Goal: Task Accomplishment & Management: Manage account settings

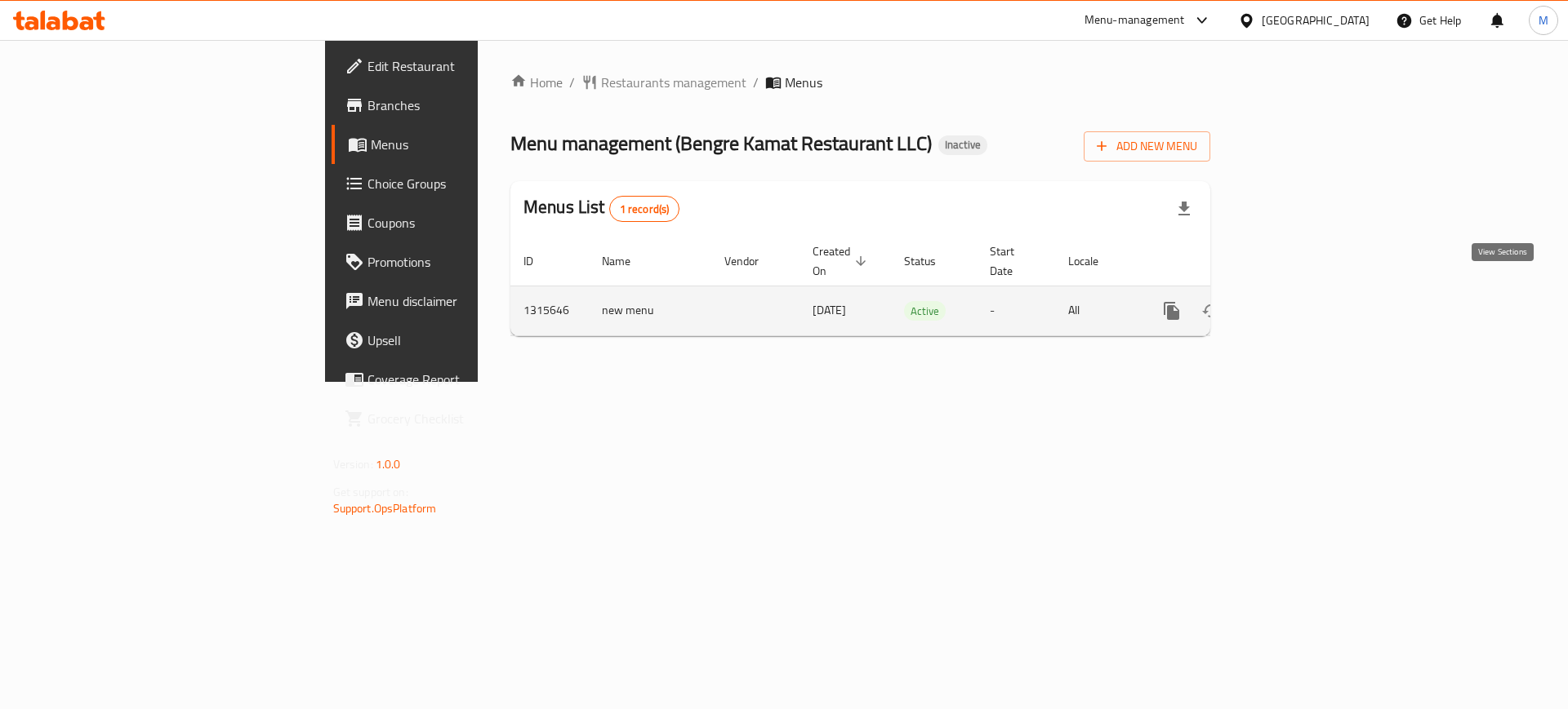
click at [1308, 291] on link "enhanced table" at bounding box center [1290, 311] width 40 height 40
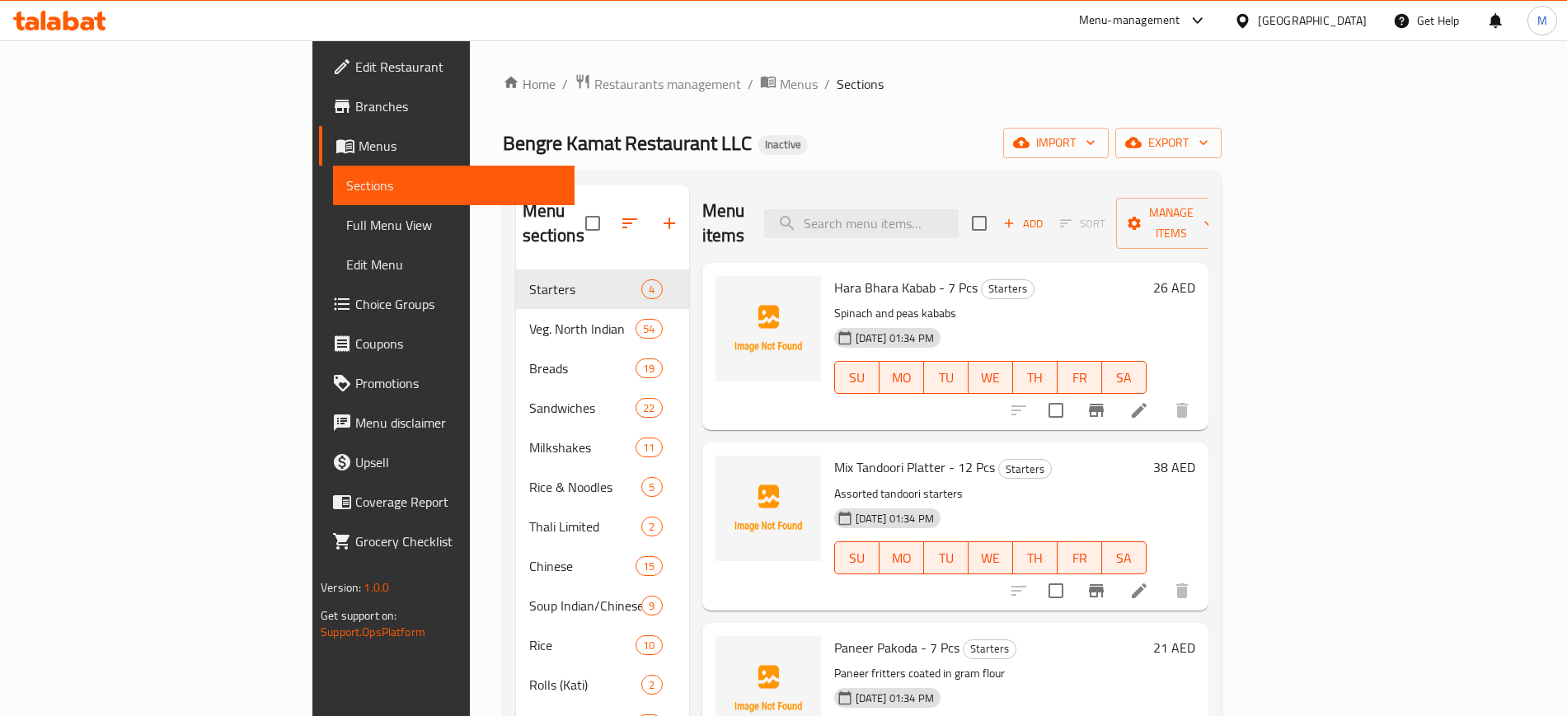
click at [1098, 129] on div "Bengre Kamat Restaurant LLC Inactive import export" at bounding box center [862, 143] width 719 height 30
click at [1095, 143] on span "import" at bounding box center [1055, 143] width 79 height 21
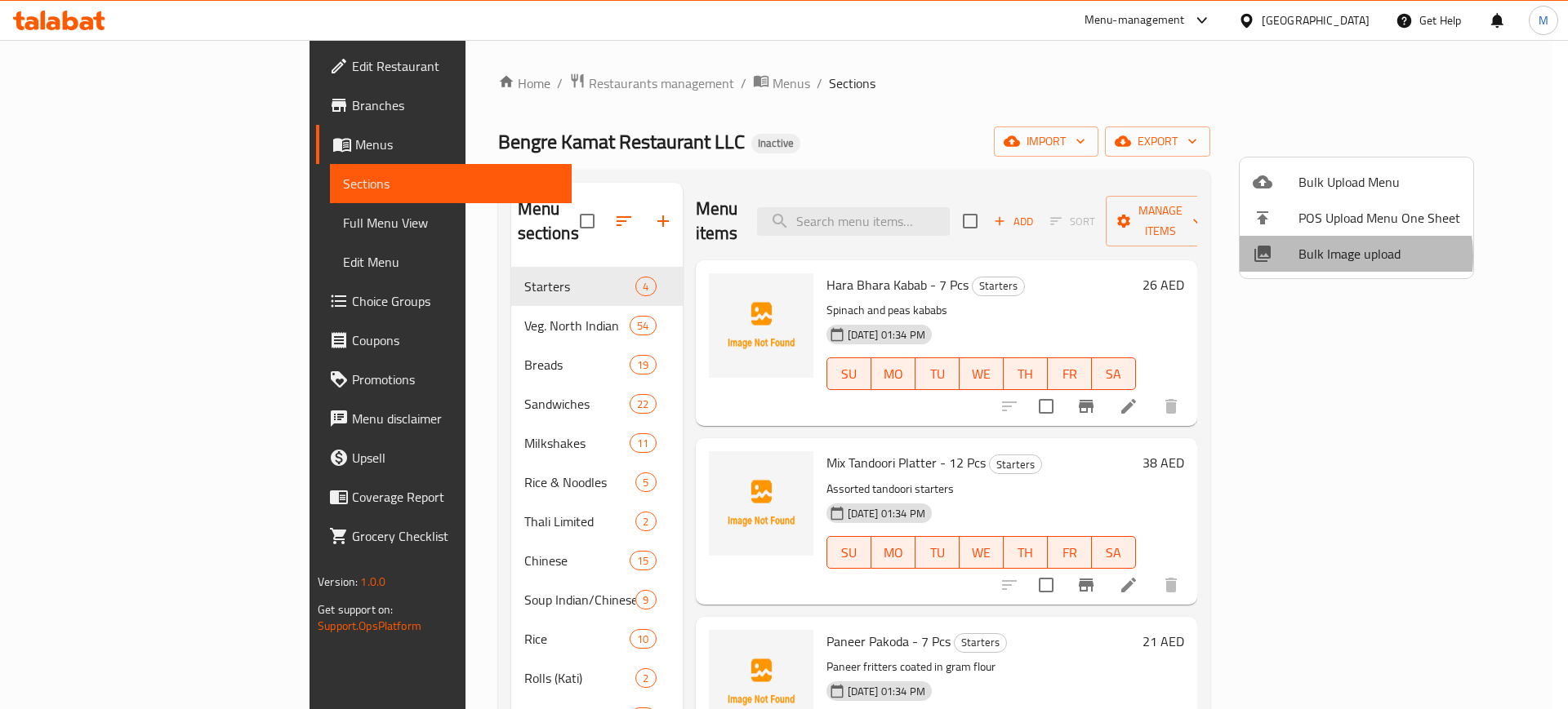
click at [1334, 256] on span "Bulk Image upload" at bounding box center [1379, 253] width 161 height 20
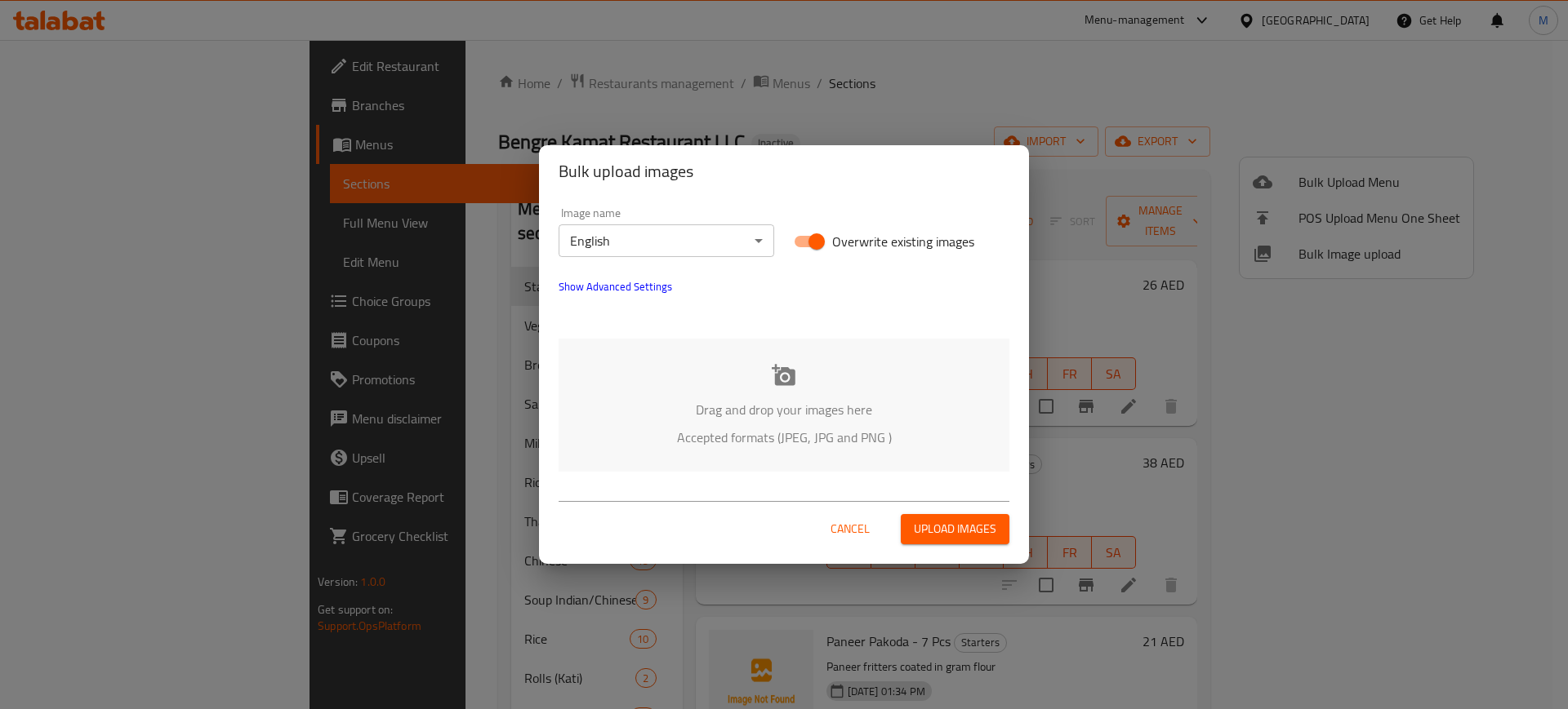
click at [739, 409] on p "Drag and drop your images here" at bounding box center [784, 410] width 402 height 20
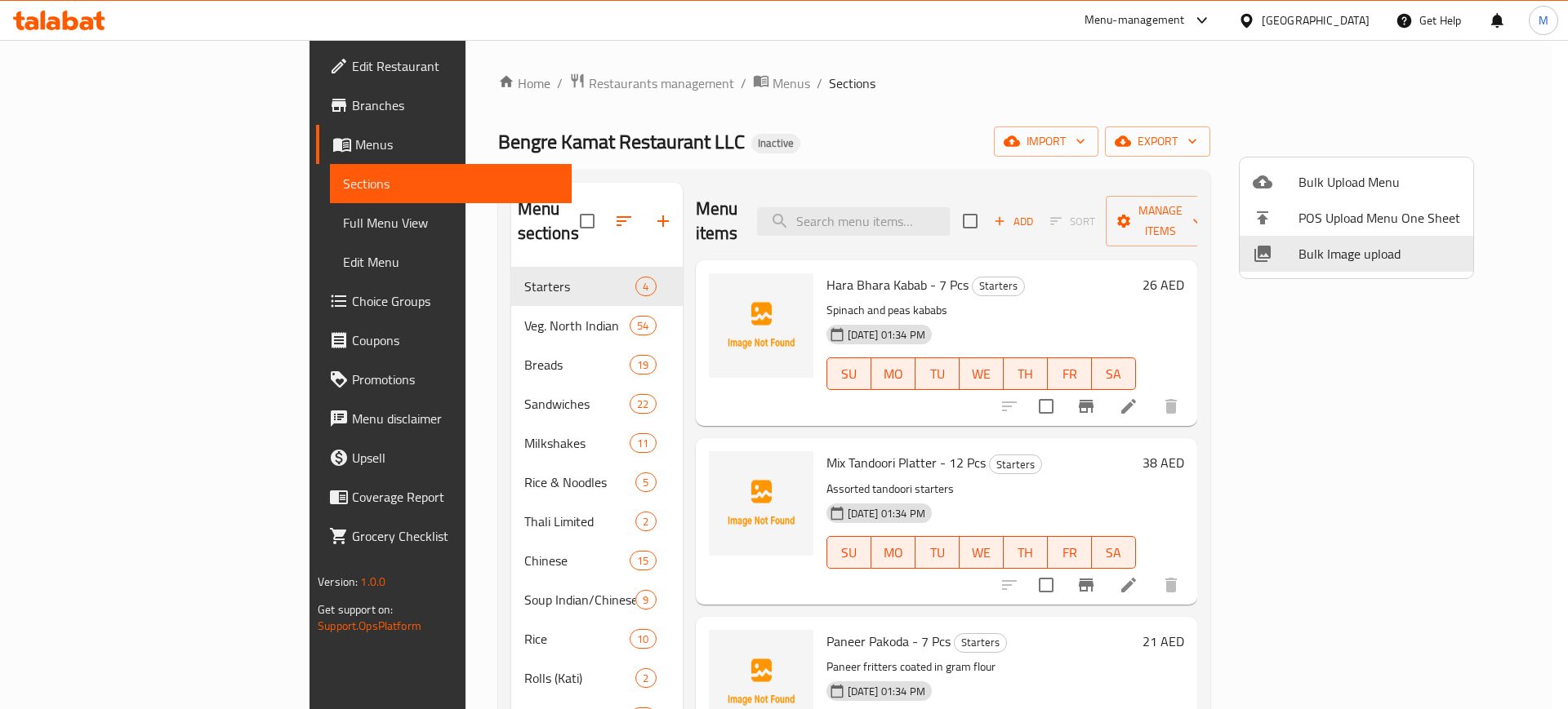
click at [644, 533] on div at bounding box center [784, 354] width 1568 height 709
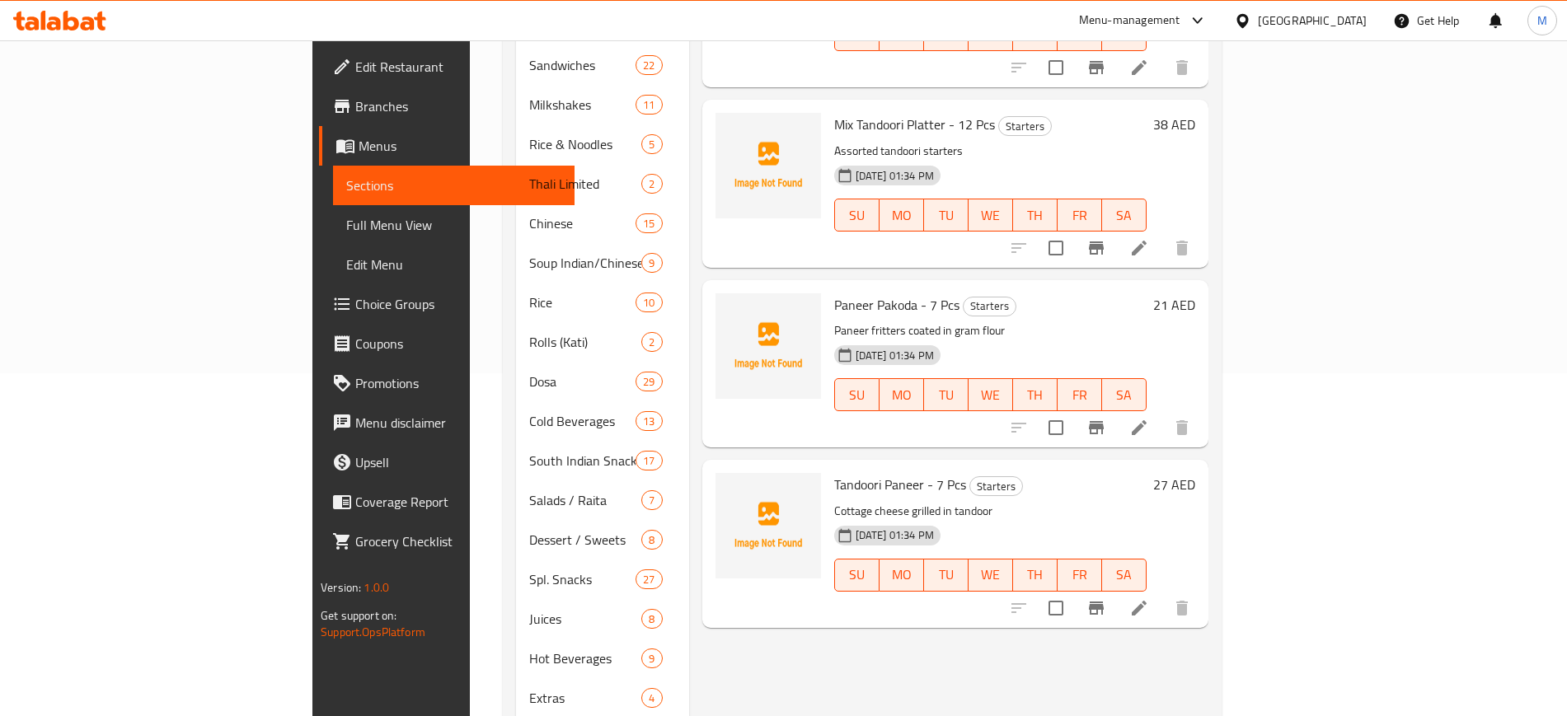
scroll to position [351, 0]
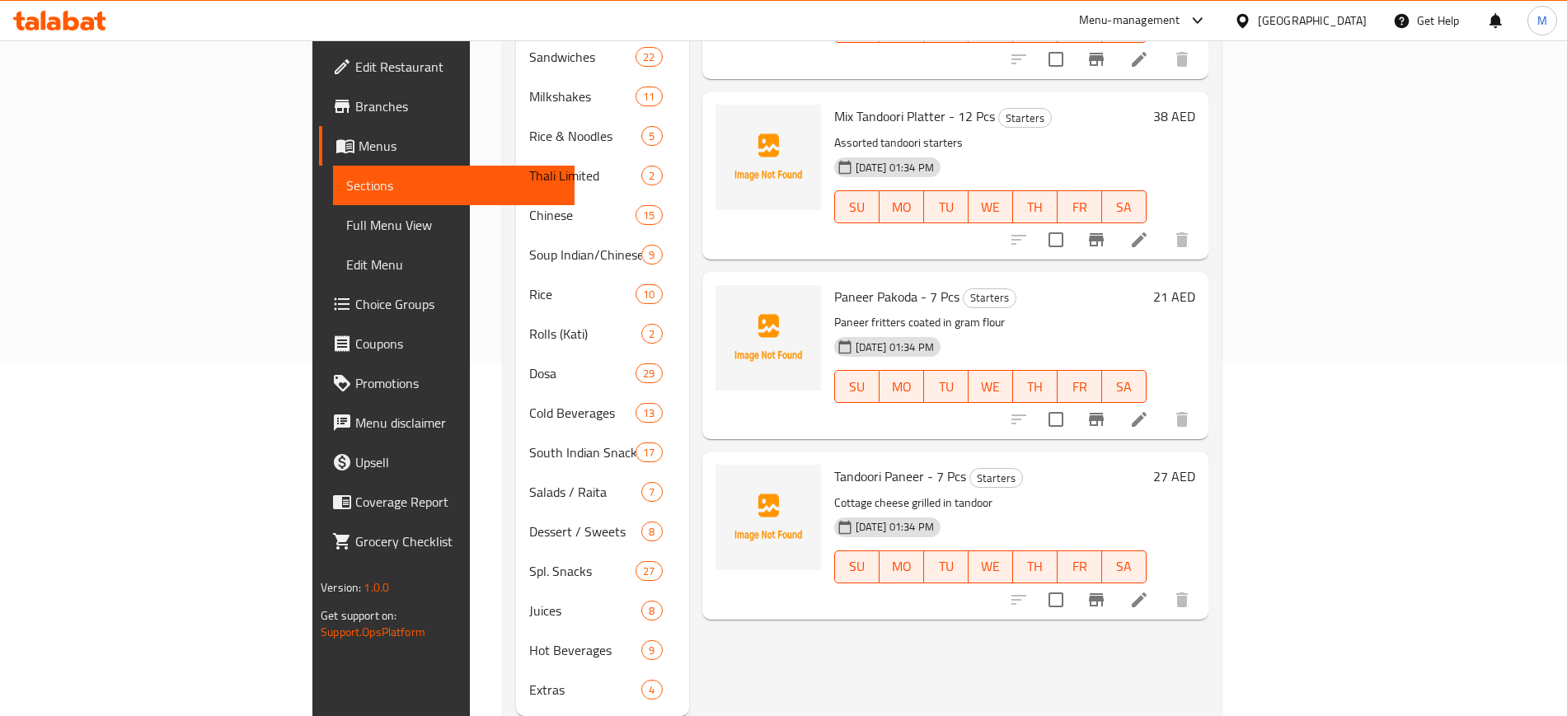
click at [1027, 331] on div "[DATE] 01:34 PM SU MO TU WE TH FR SA" at bounding box center [991, 375] width 326 height 89
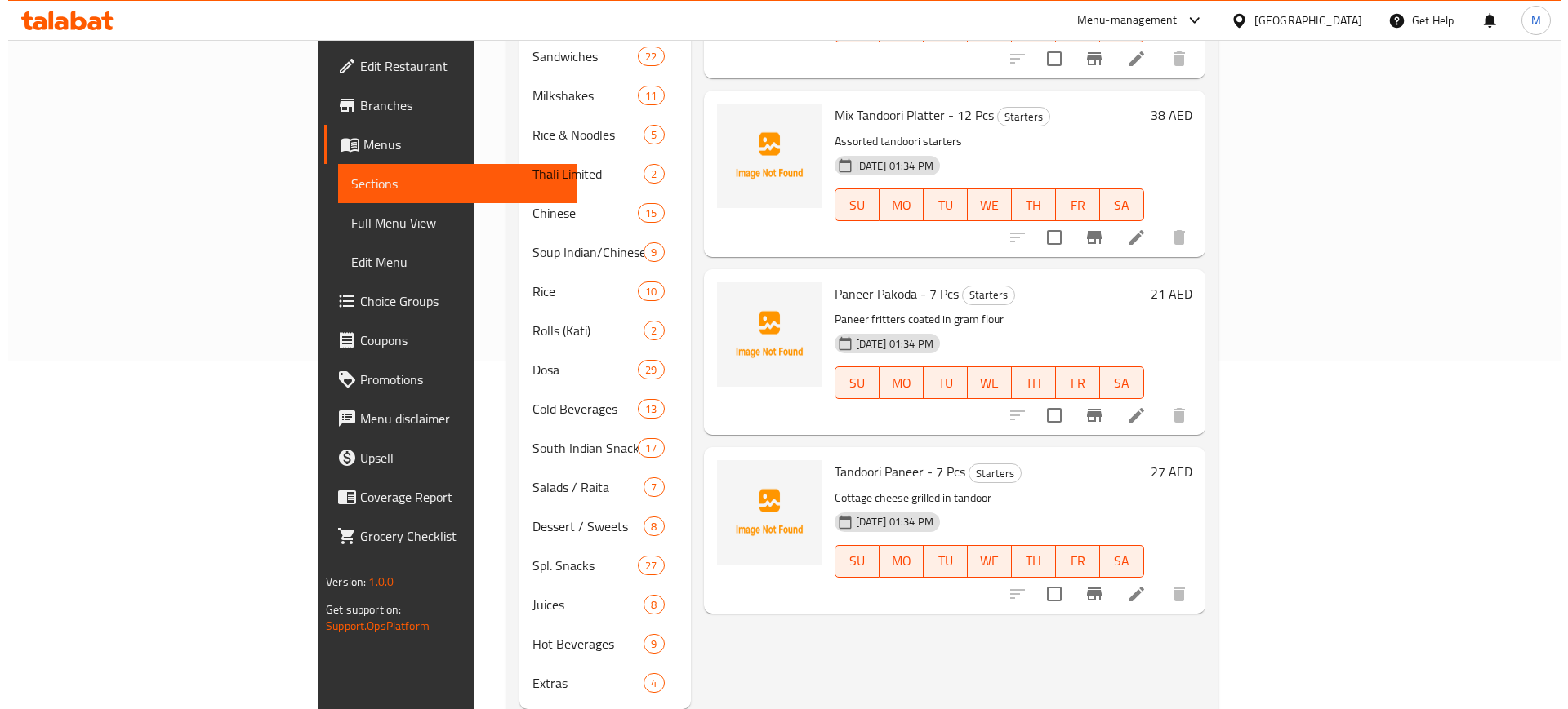
scroll to position [0, 0]
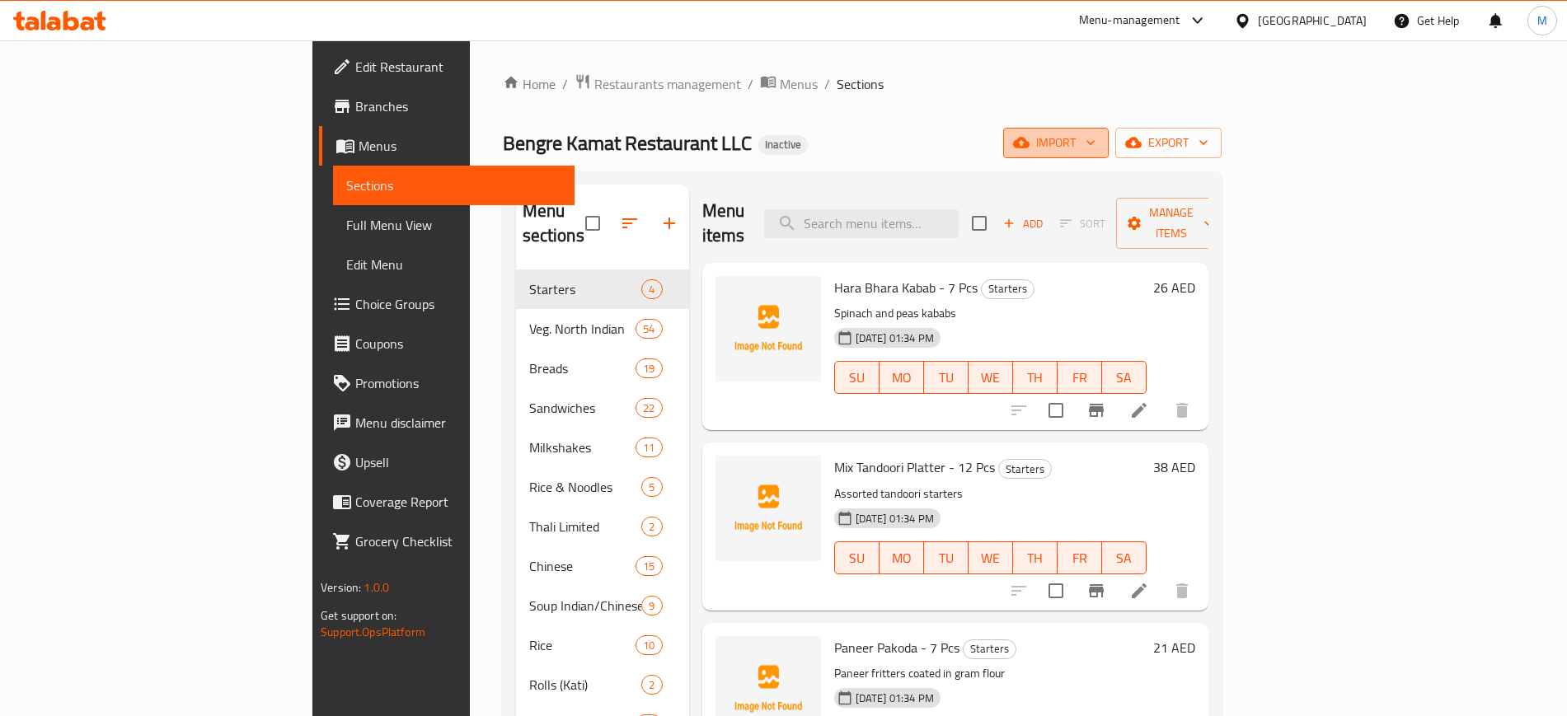
click at [1095, 135] on span "import" at bounding box center [1055, 143] width 79 height 21
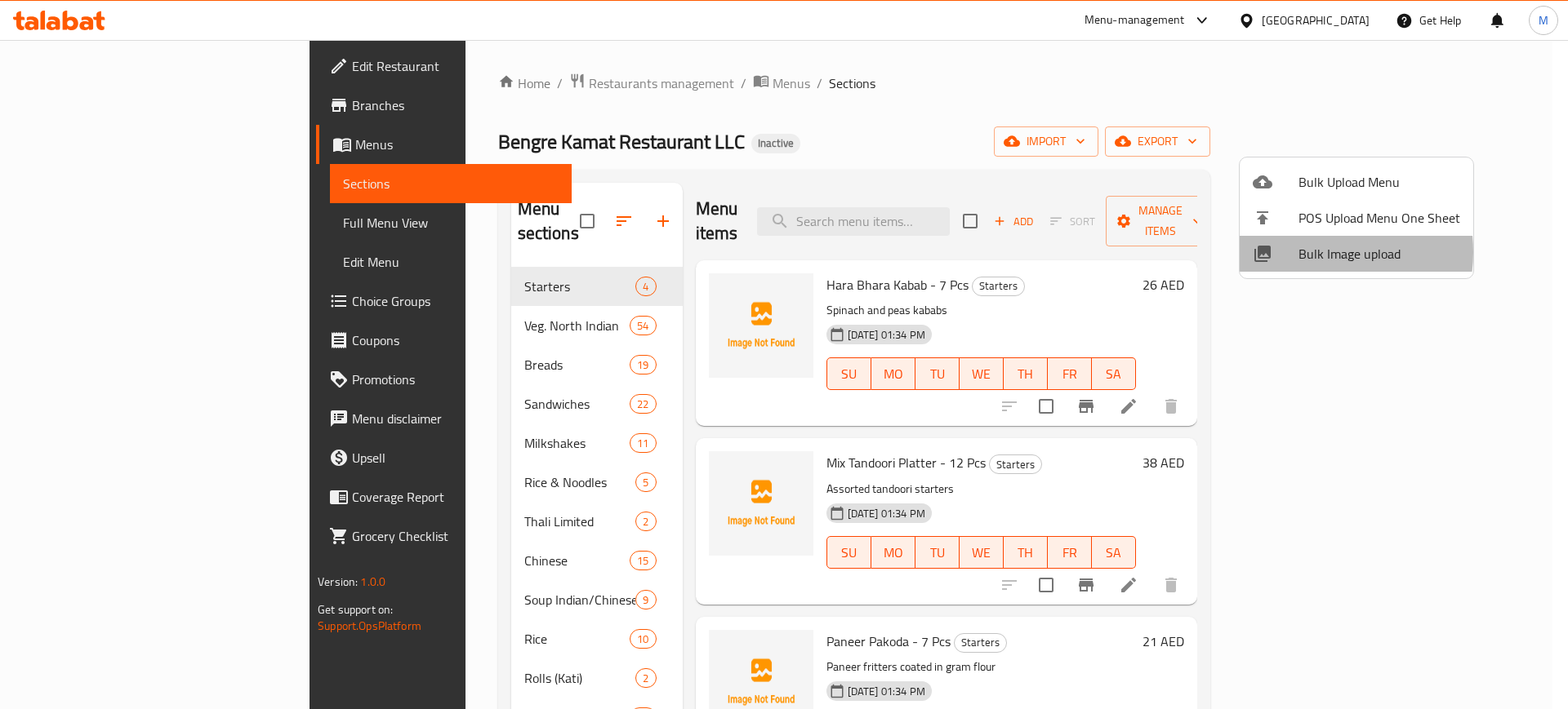
click at [1311, 253] on span "Bulk Image upload" at bounding box center [1379, 253] width 161 height 20
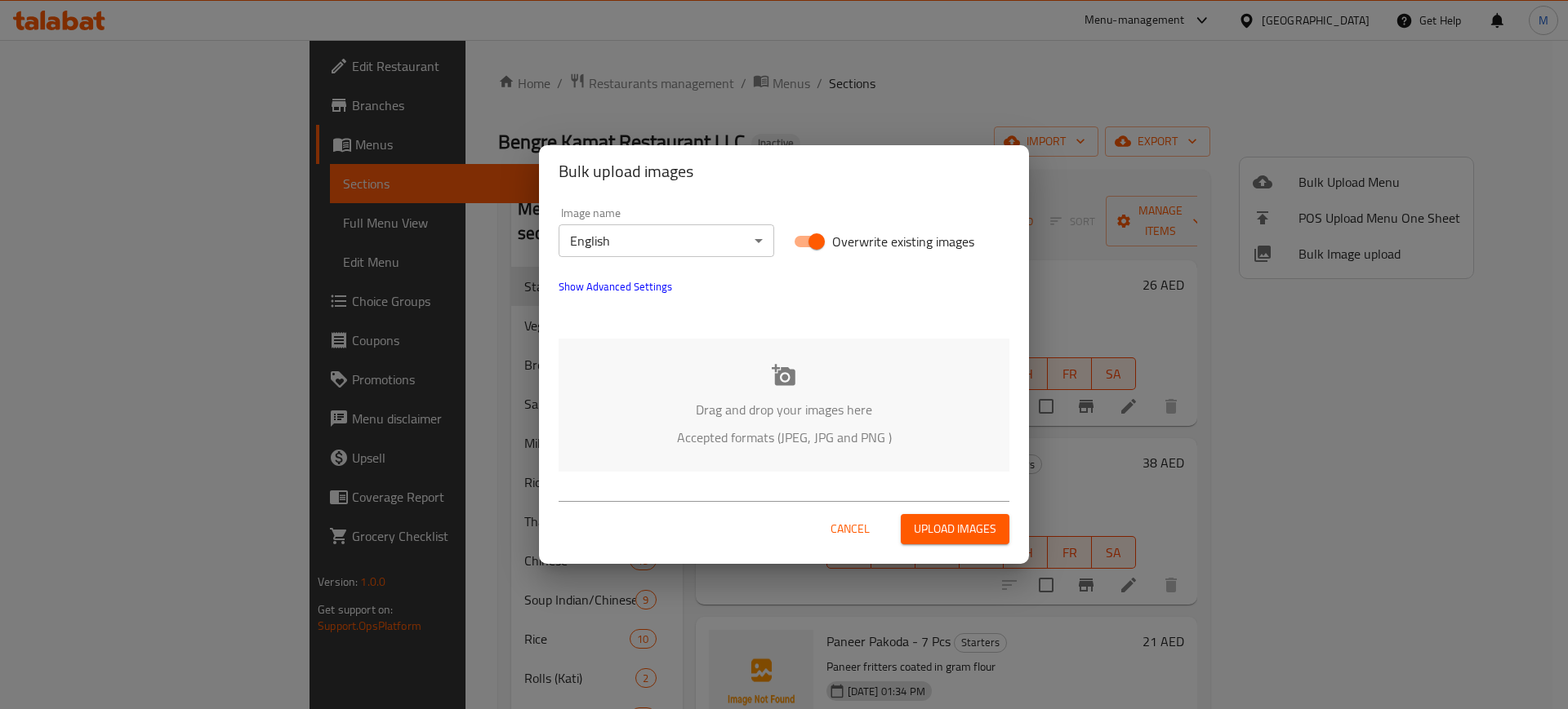
click at [821, 375] on div "Drag and drop your images here Accepted formats (JPEG, JPG and PNG )" at bounding box center [784, 405] width 451 height 133
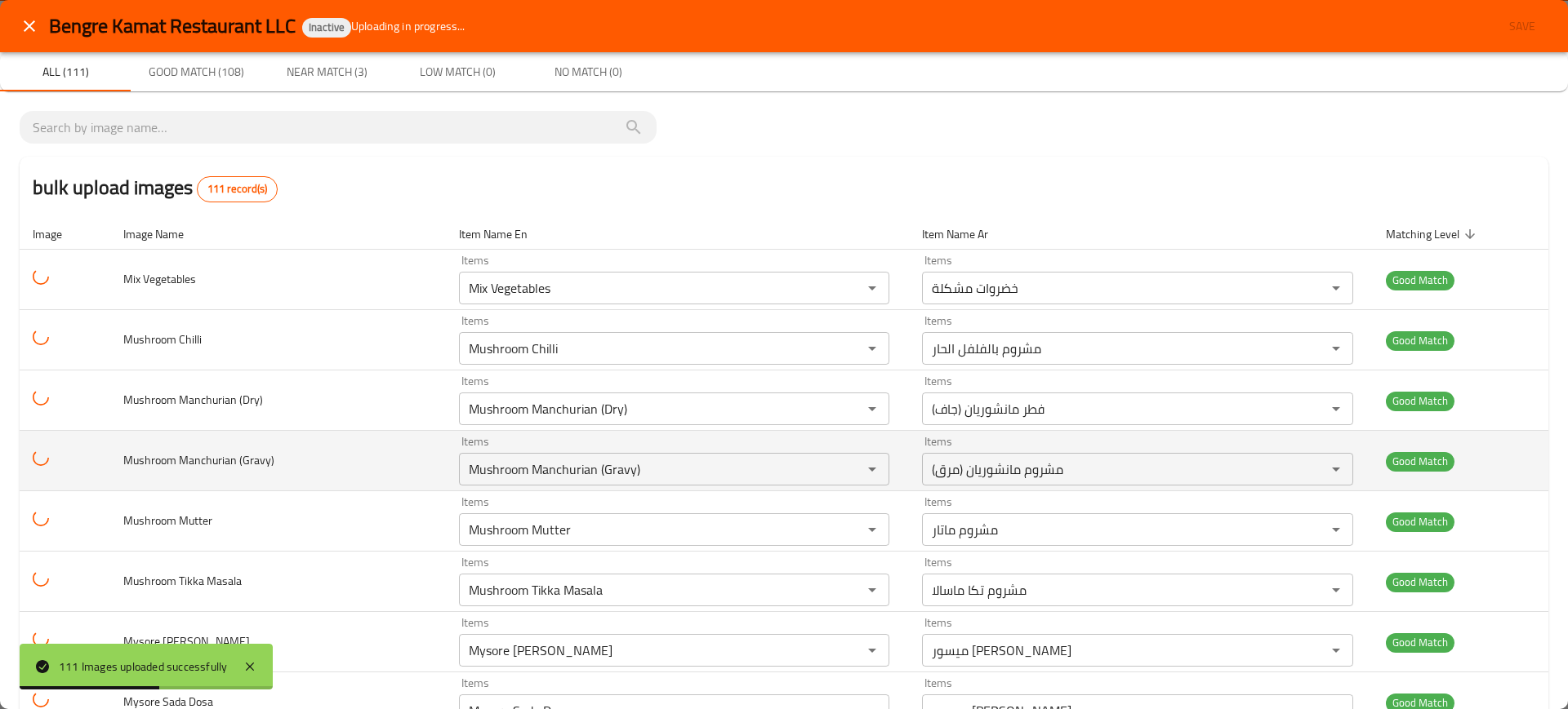
click at [316, 483] on td "Mushroom Manchurian (Gravy)" at bounding box center [278, 460] width 337 height 60
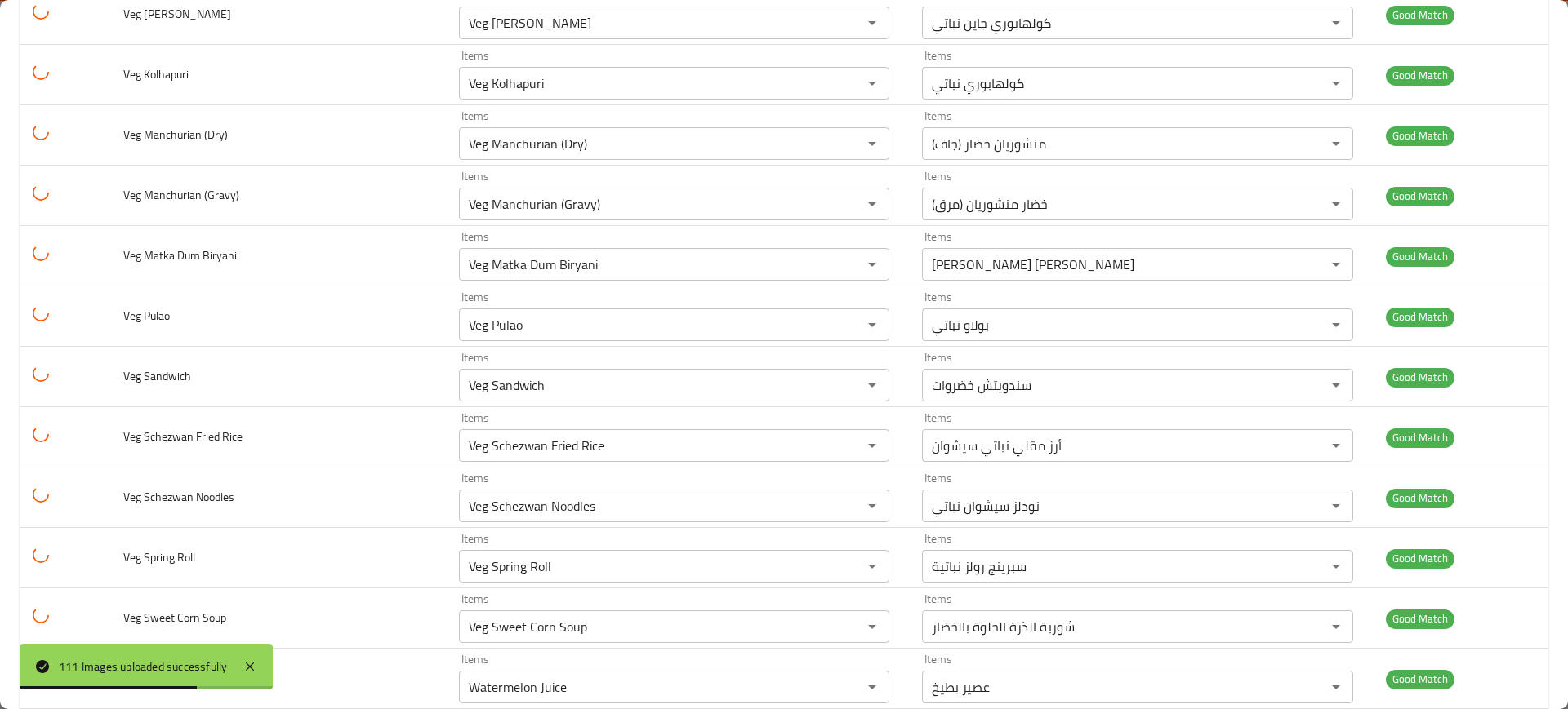
scroll to position [6278, 0]
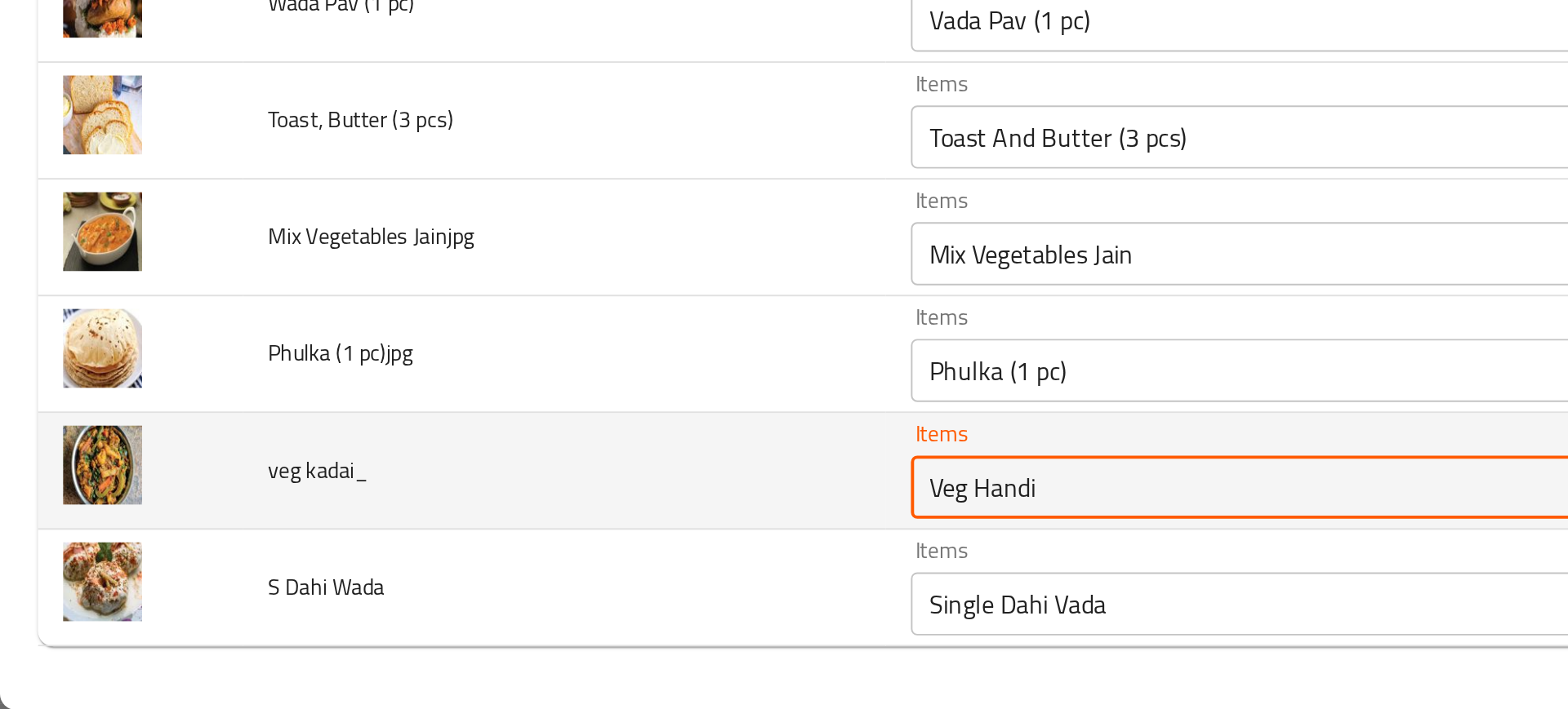
click at [502, 597] on kadai_ "Veg Handi" at bounding box center [660, 594] width 367 height 23
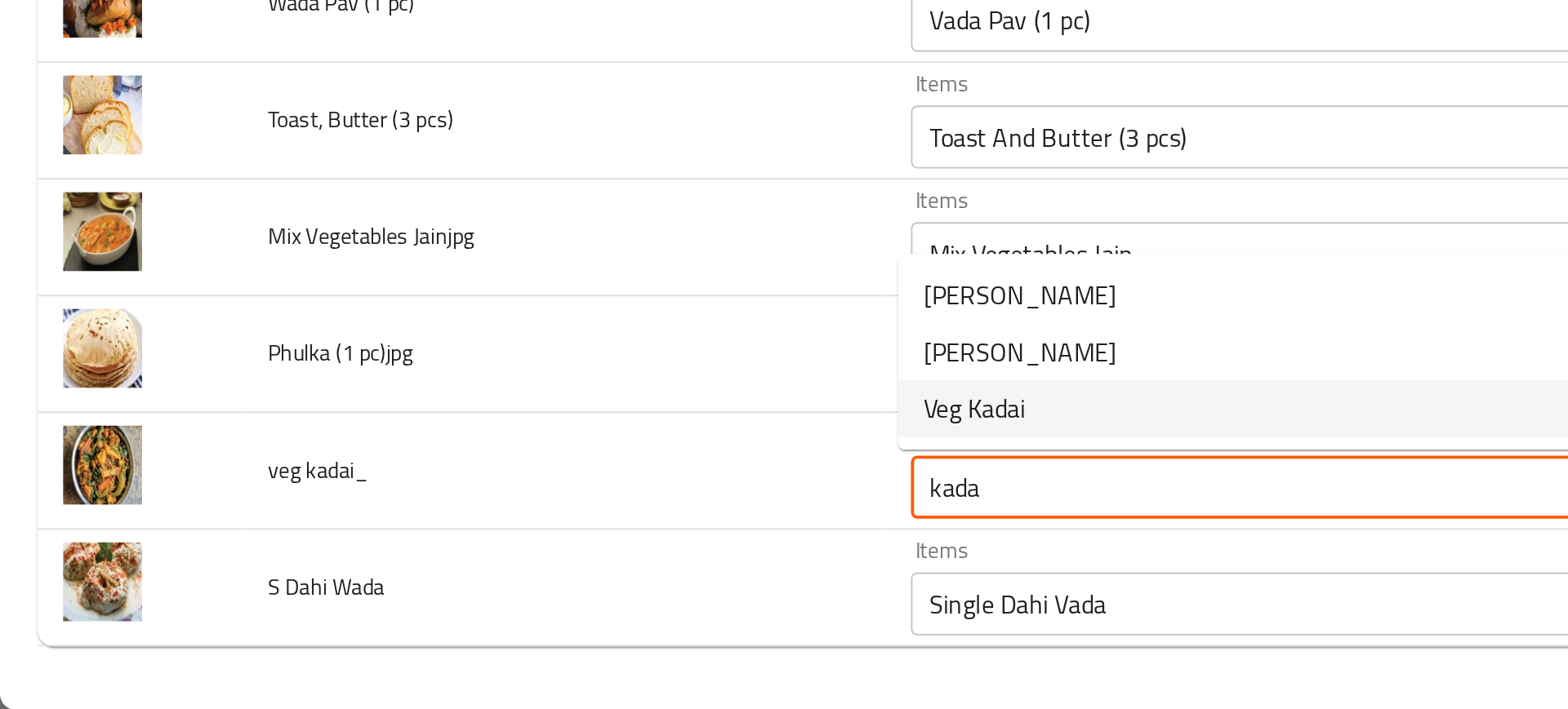
click at [544, 557] on kadai_-option-2 "Veg Kadai" at bounding box center [676, 554] width 422 height 30
type kadai_ "Veg Kadai"
type kadai_-ar "كاداي نباتي"
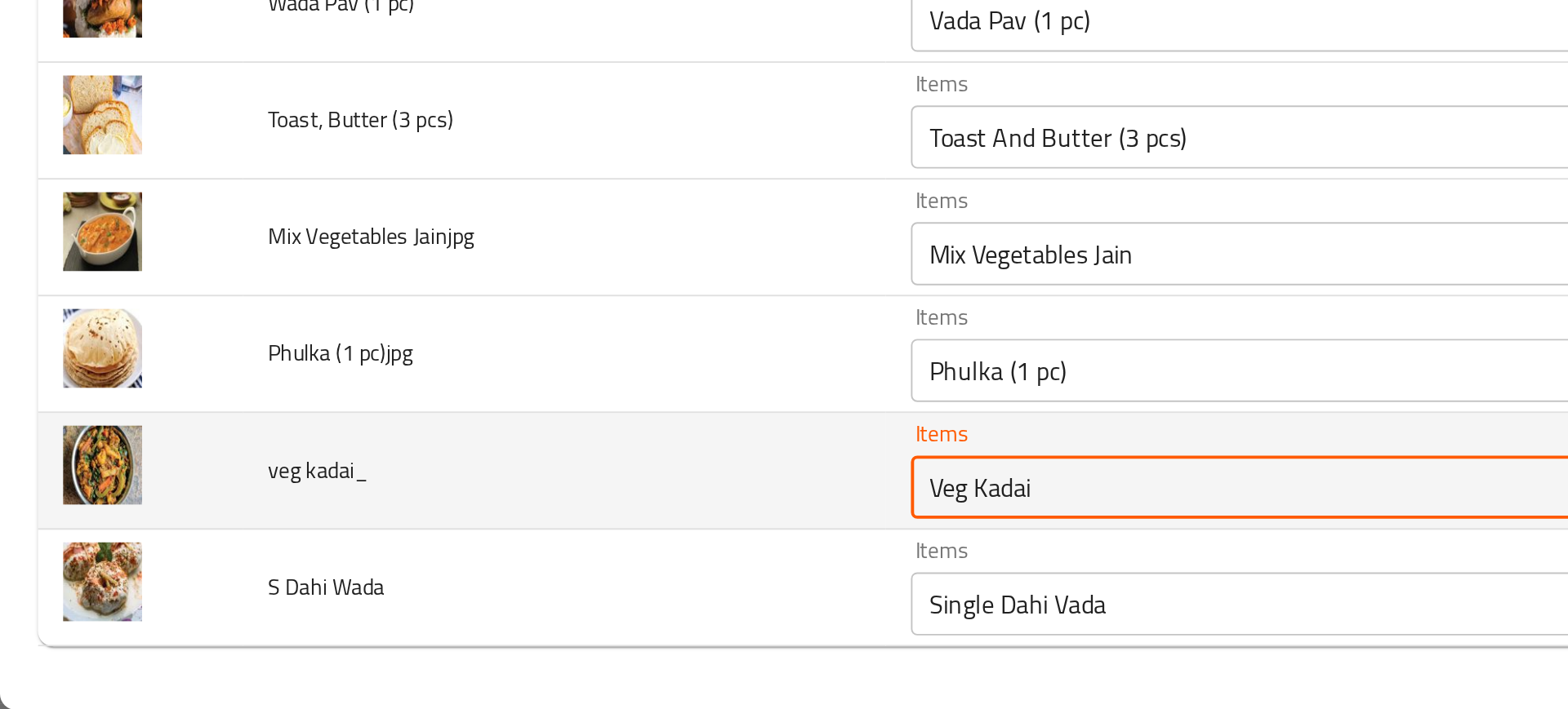
type kadai_ "Veg Kadai"
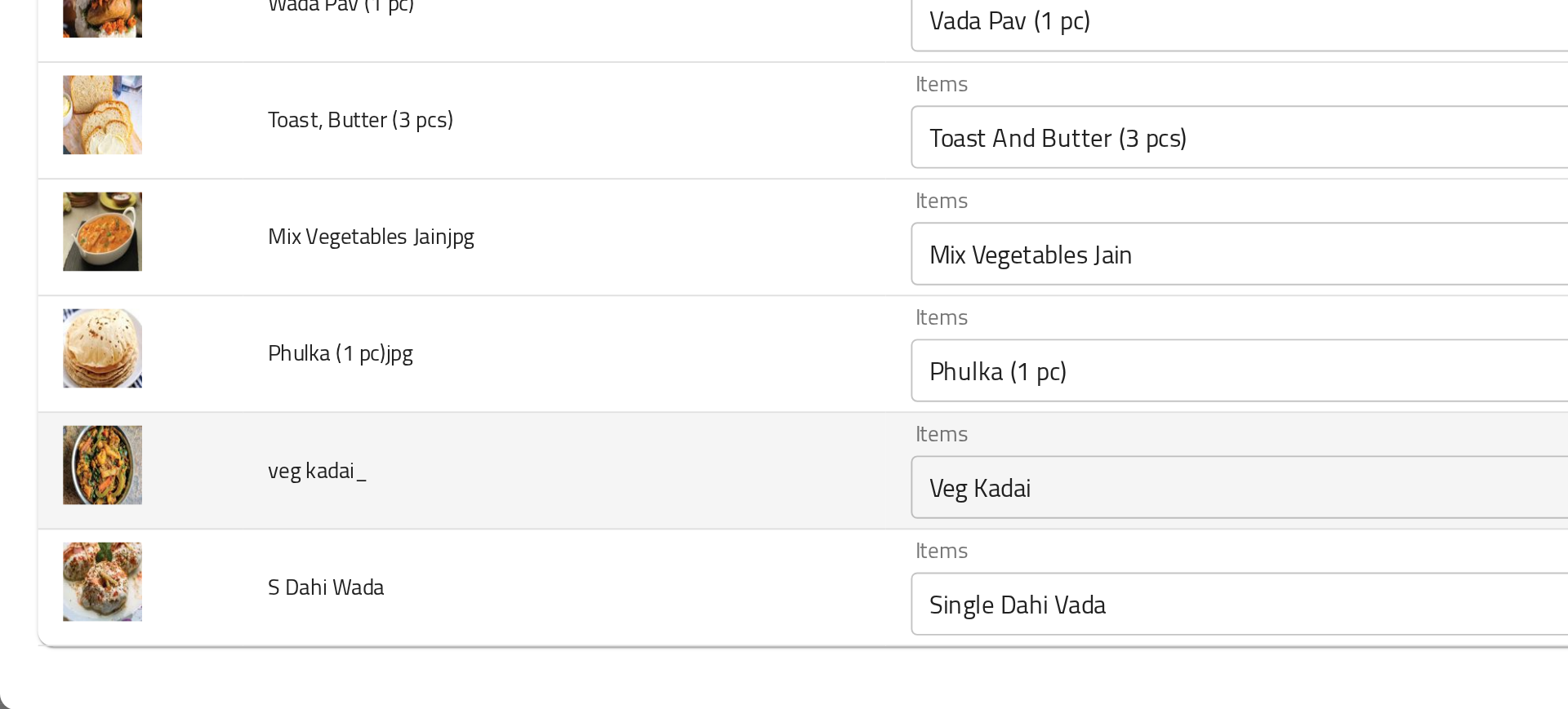
click at [515, 603] on kadai_ "Veg Kadai" at bounding box center [660, 594] width 367 height 23
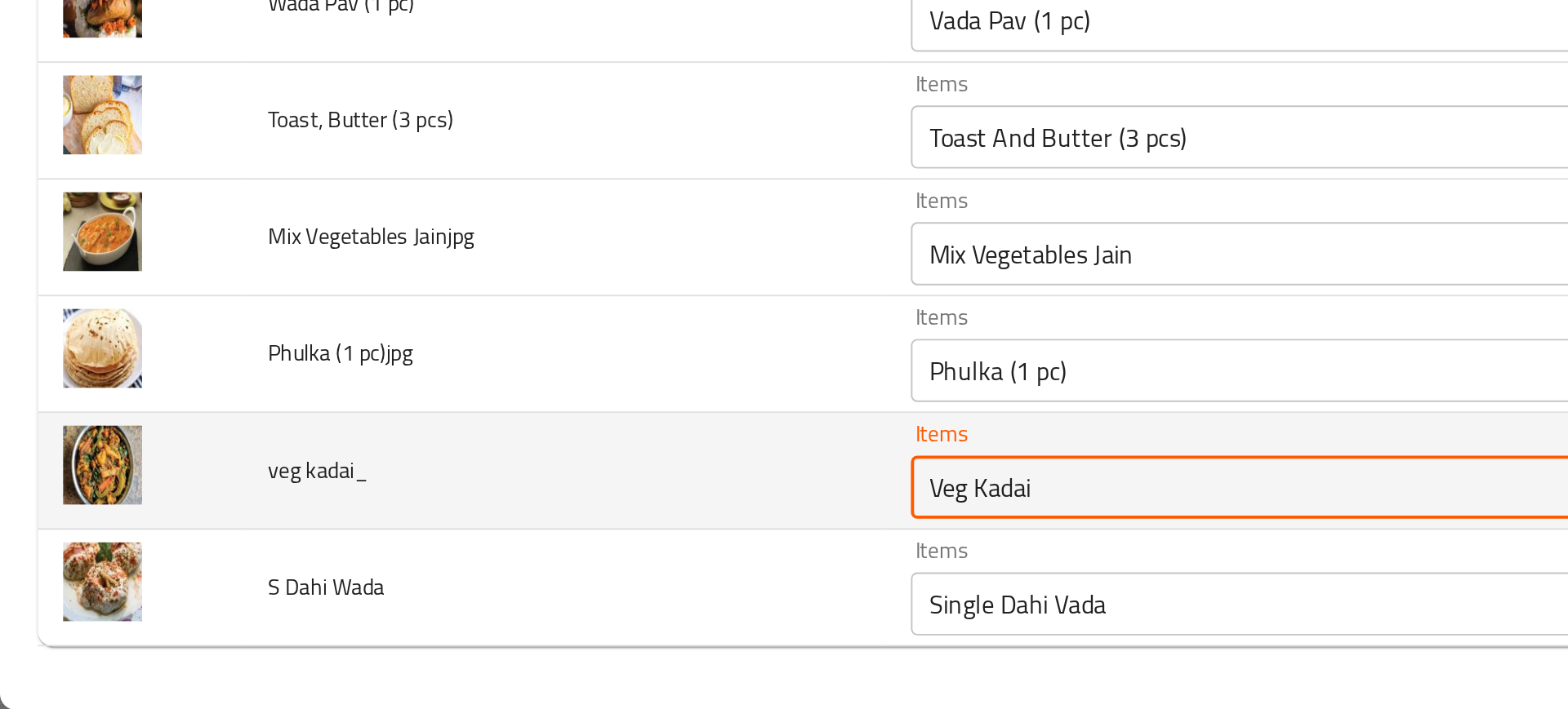
click at [515, 603] on kadai_ "Veg Kadai" at bounding box center [660, 594] width 367 height 23
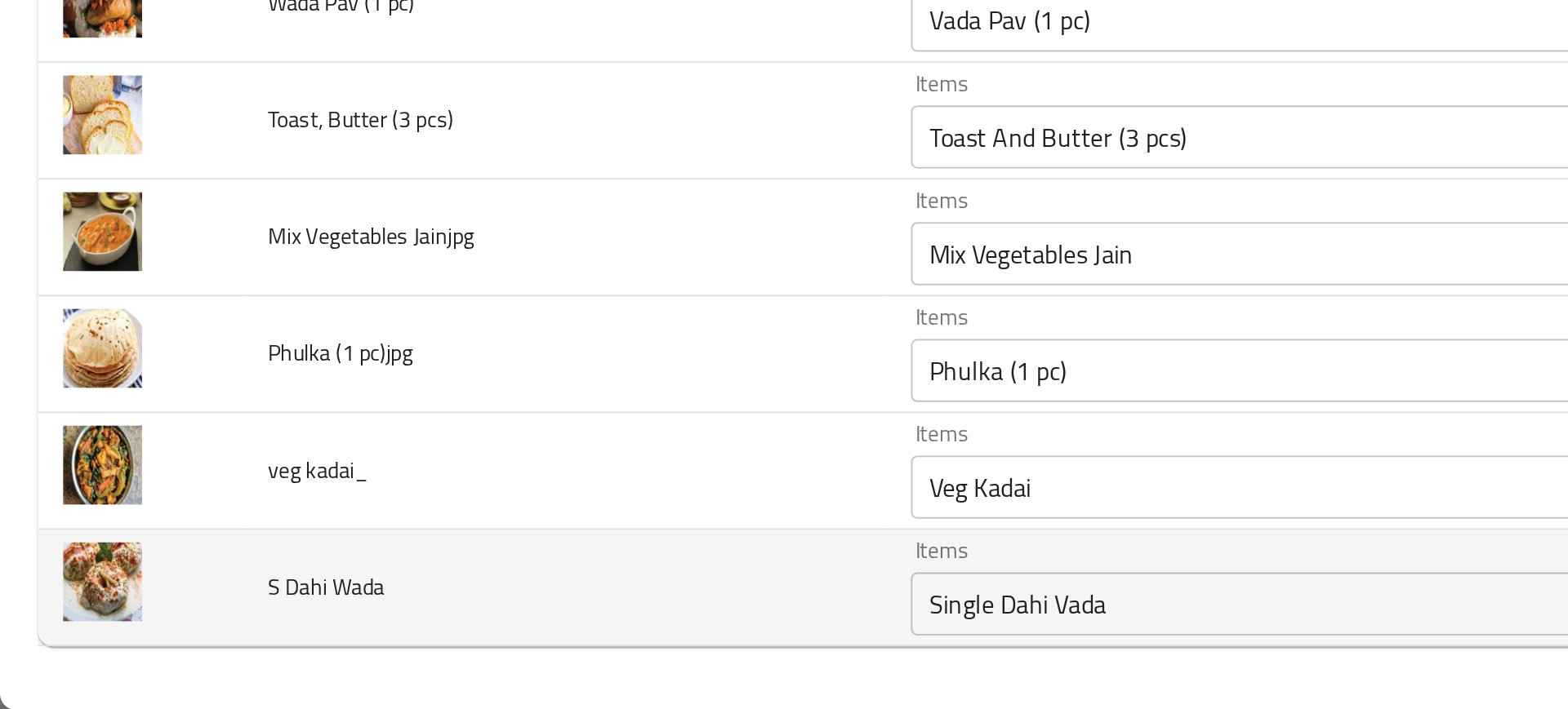
click at [321, 635] on td "S Dahi Wada" at bounding box center [291, 646] width 332 height 60
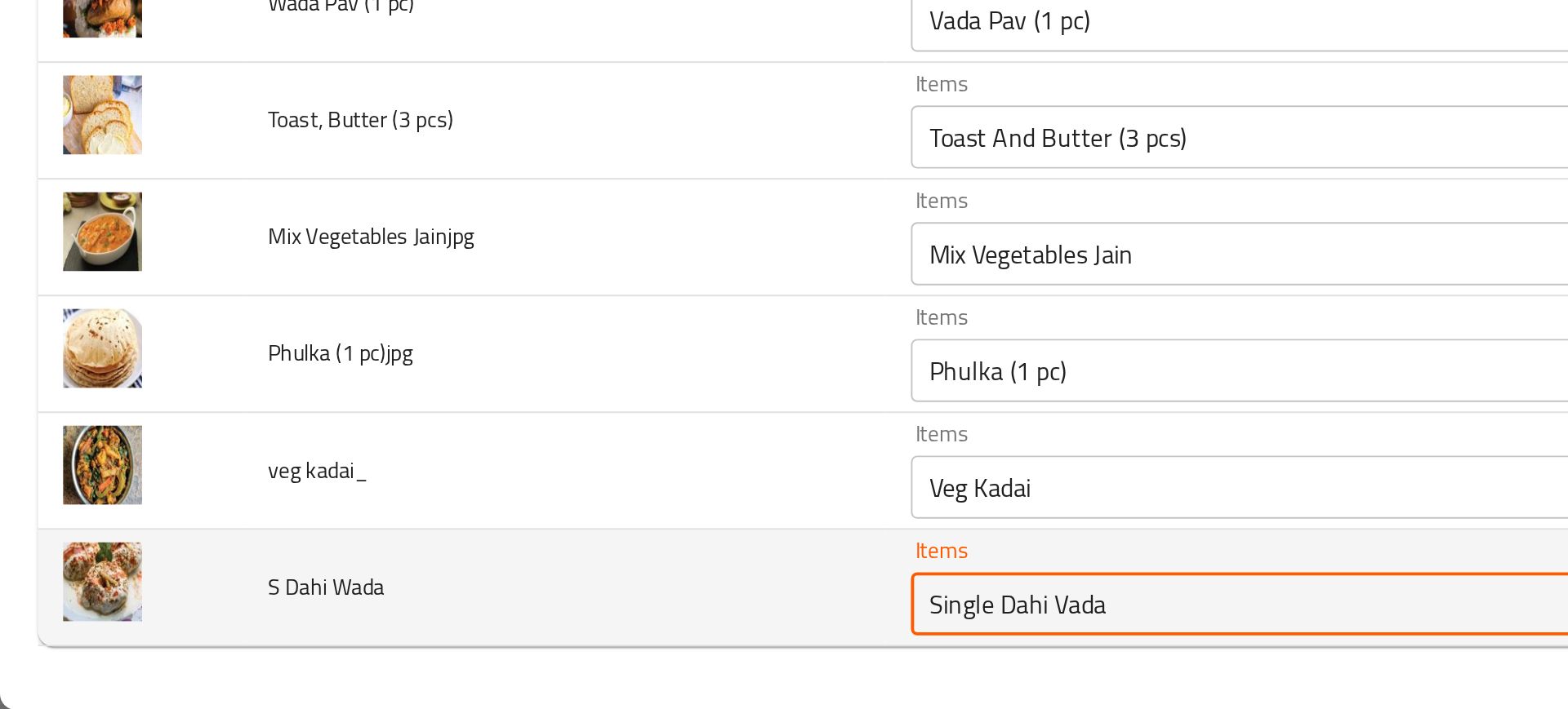
click at [546, 656] on Wada "Single Dahi Vada" at bounding box center [660, 655] width 367 height 23
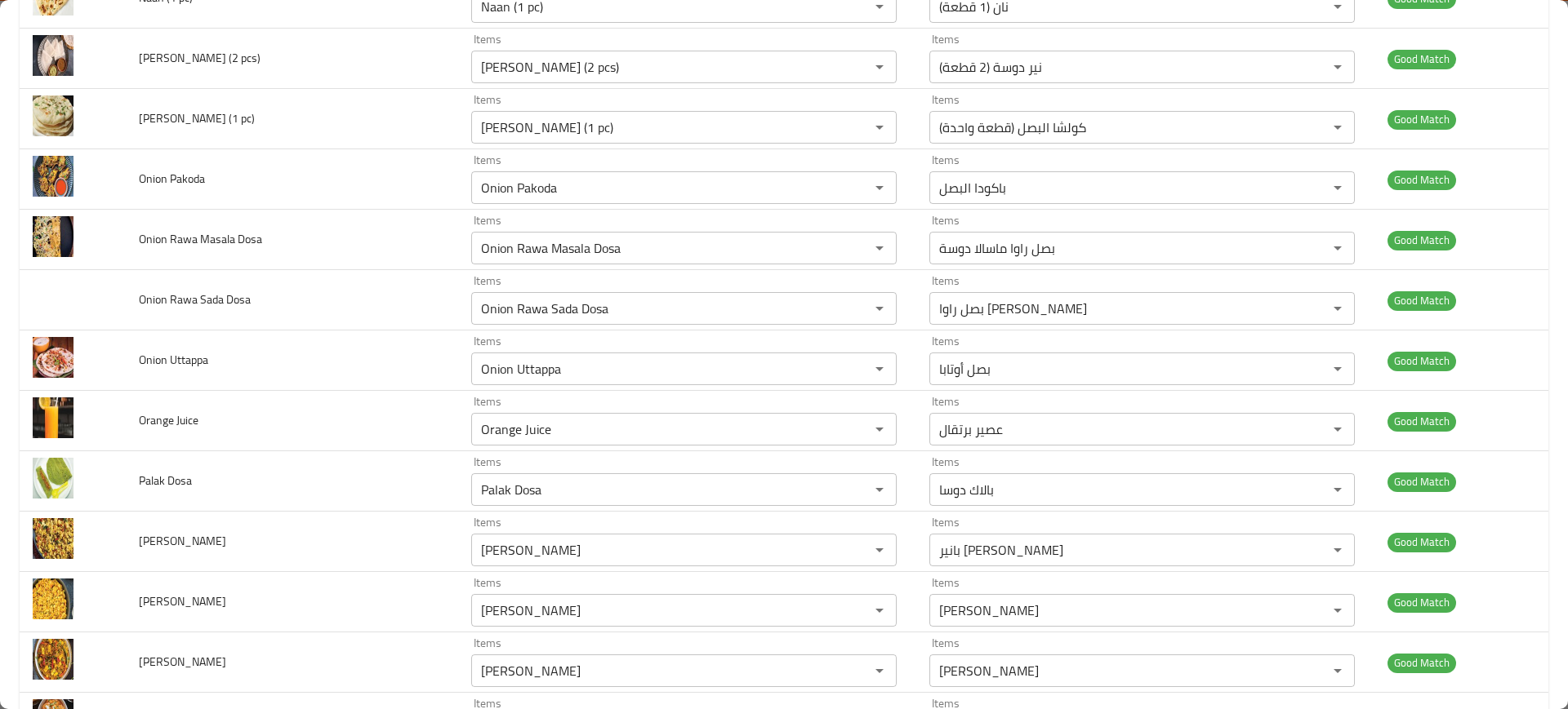
scroll to position [0, 0]
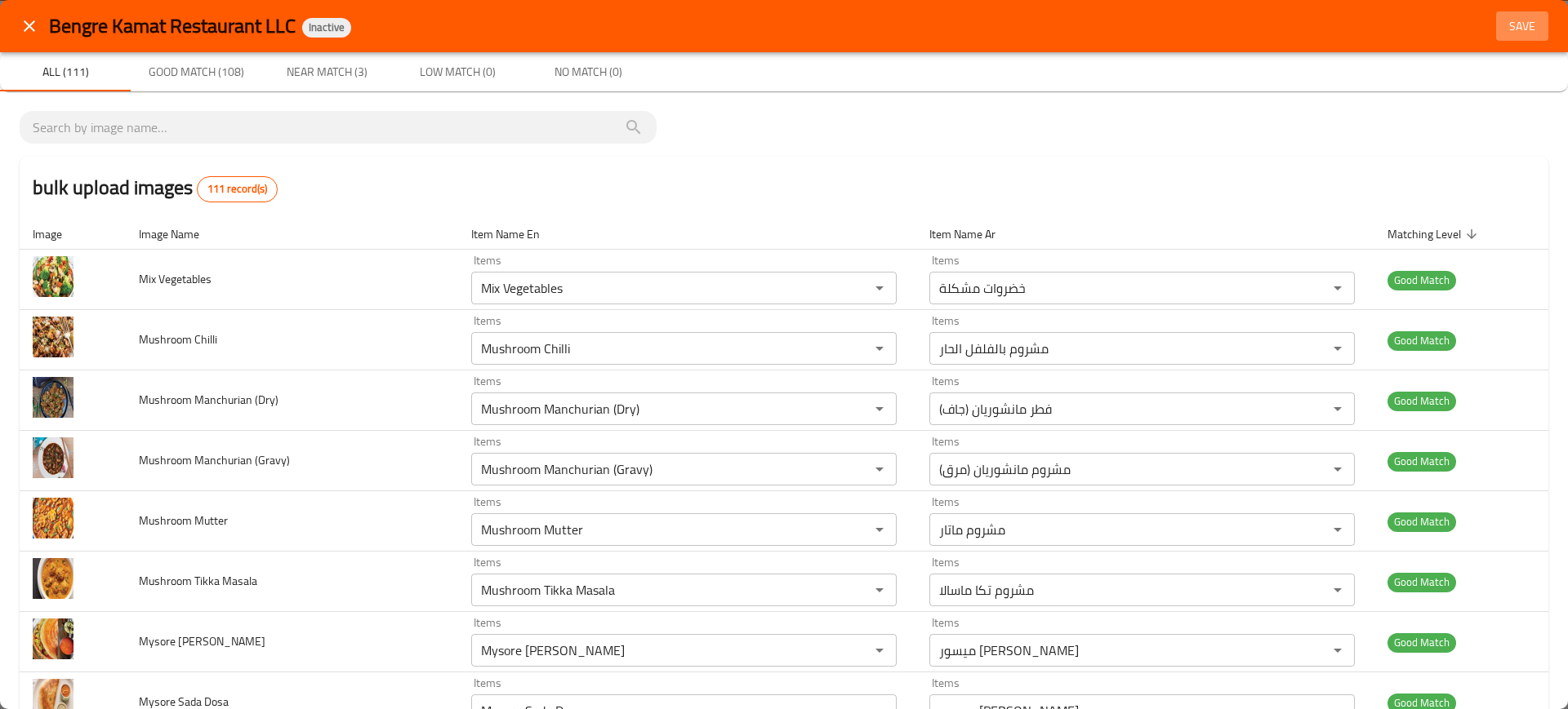
click at [1513, 21] on span "Save" at bounding box center [1522, 26] width 40 height 21
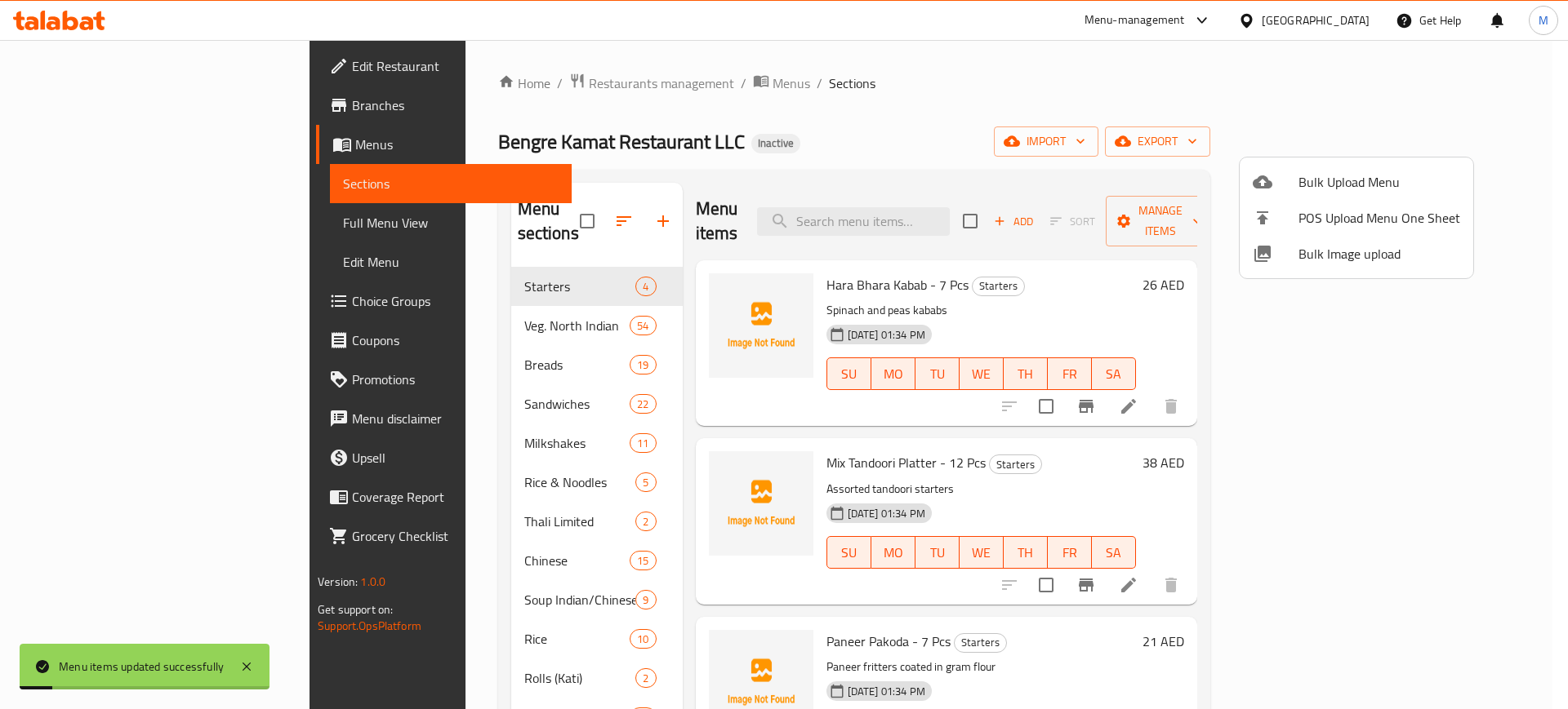
click at [1468, 137] on div at bounding box center [784, 354] width 1568 height 709
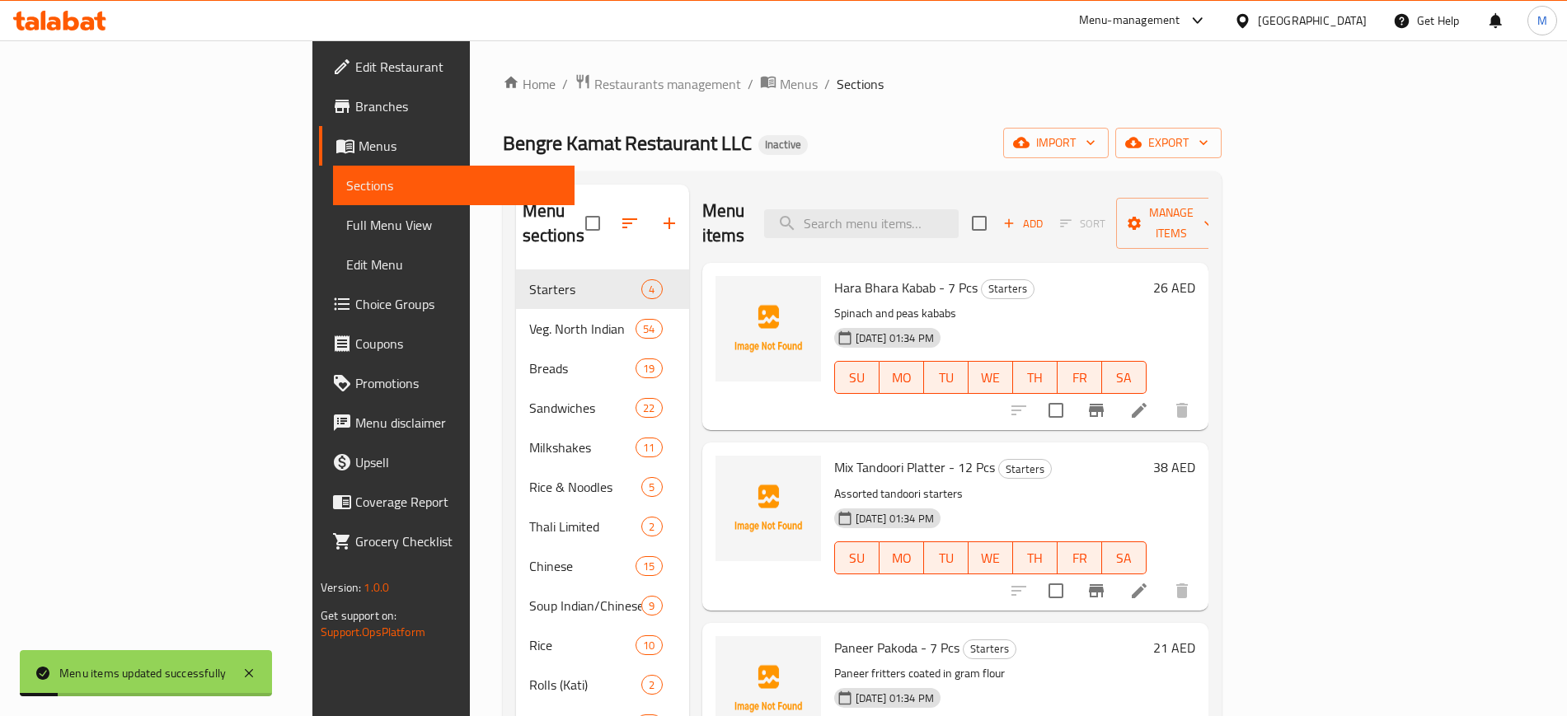
click at [1208, 138] on span "export" at bounding box center [1168, 143] width 80 height 21
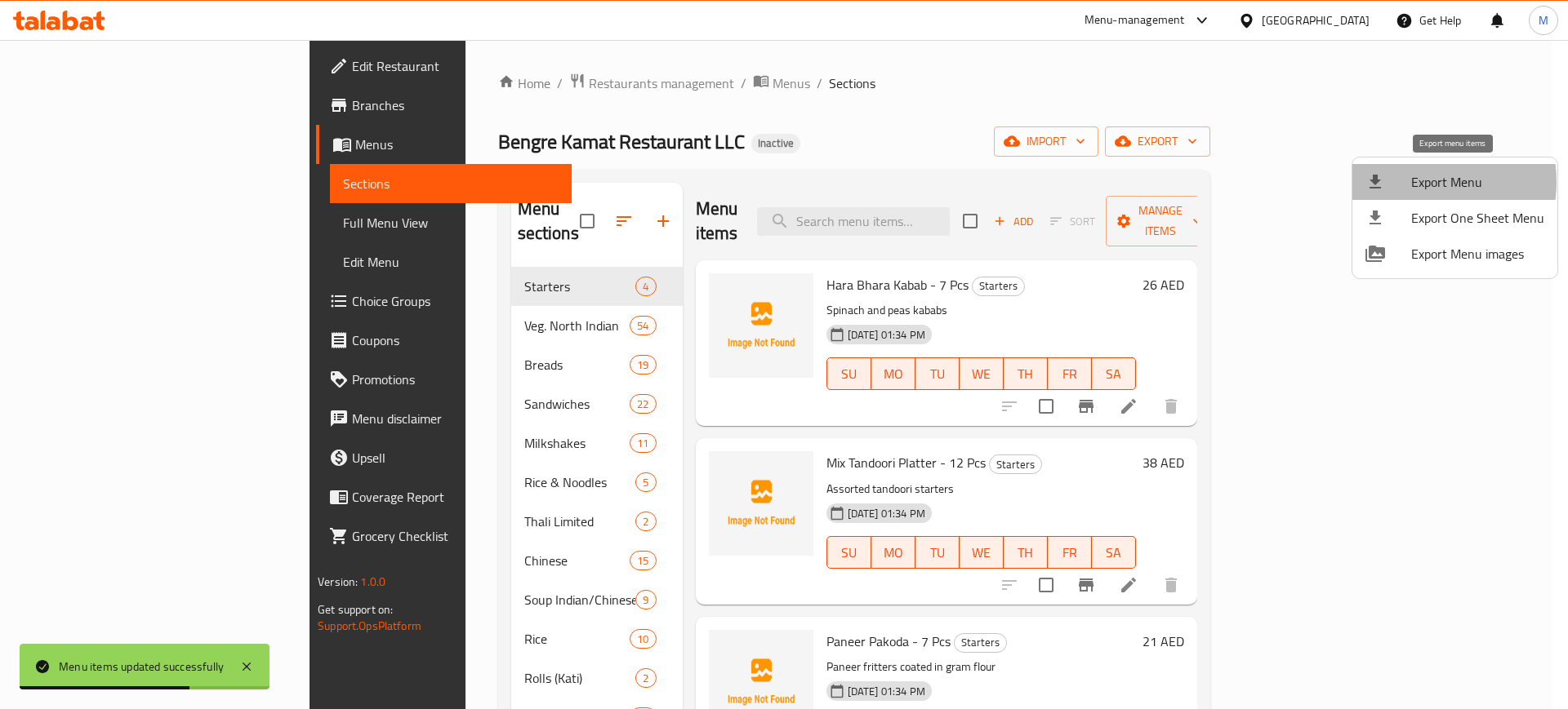
click at [1414, 182] on span "Export Menu" at bounding box center [1477, 182] width 133 height 20
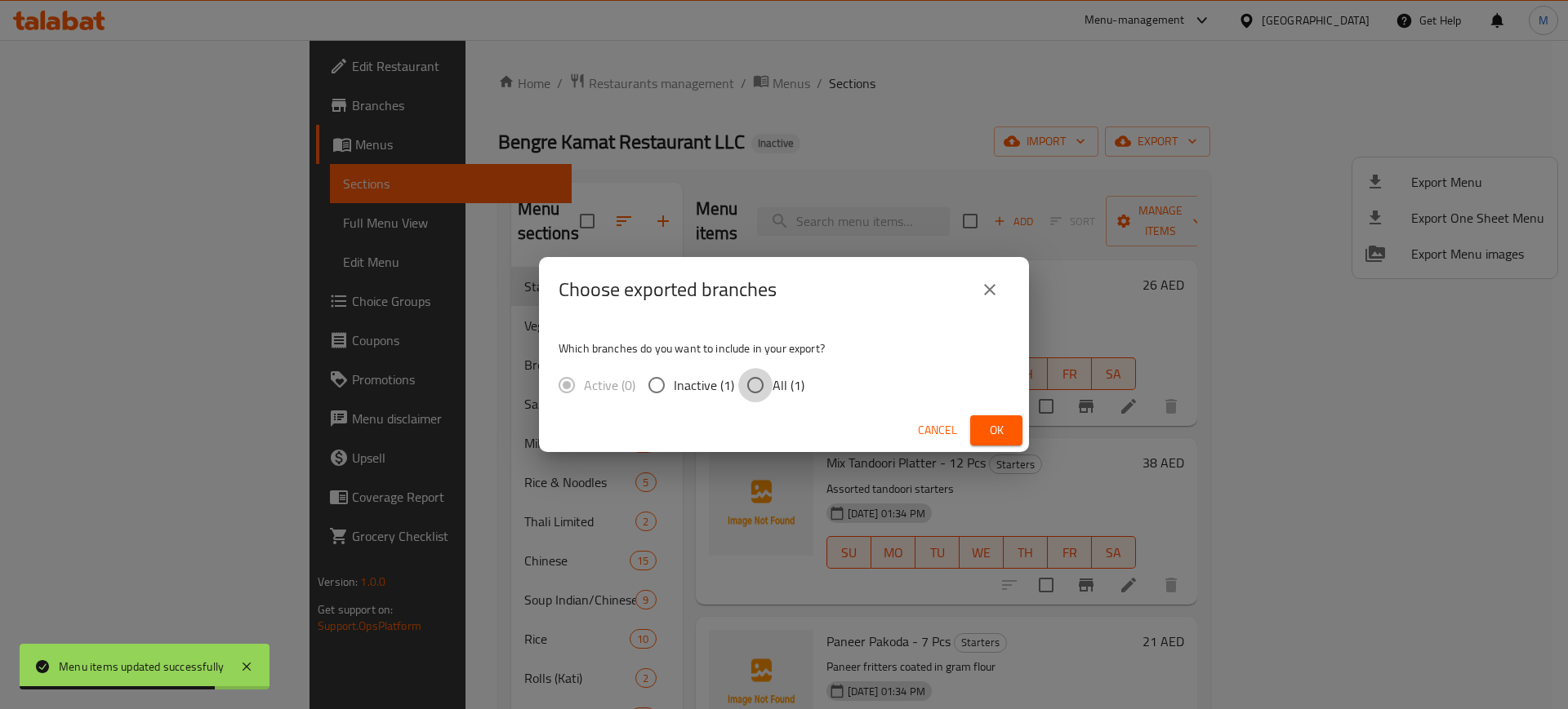
click at [769, 390] on input "All (1)" at bounding box center [755, 385] width 35 height 35
radio input "true"
click at [977, 434] on button "Ok" at bounding box center [995, 431] width 52 height 30
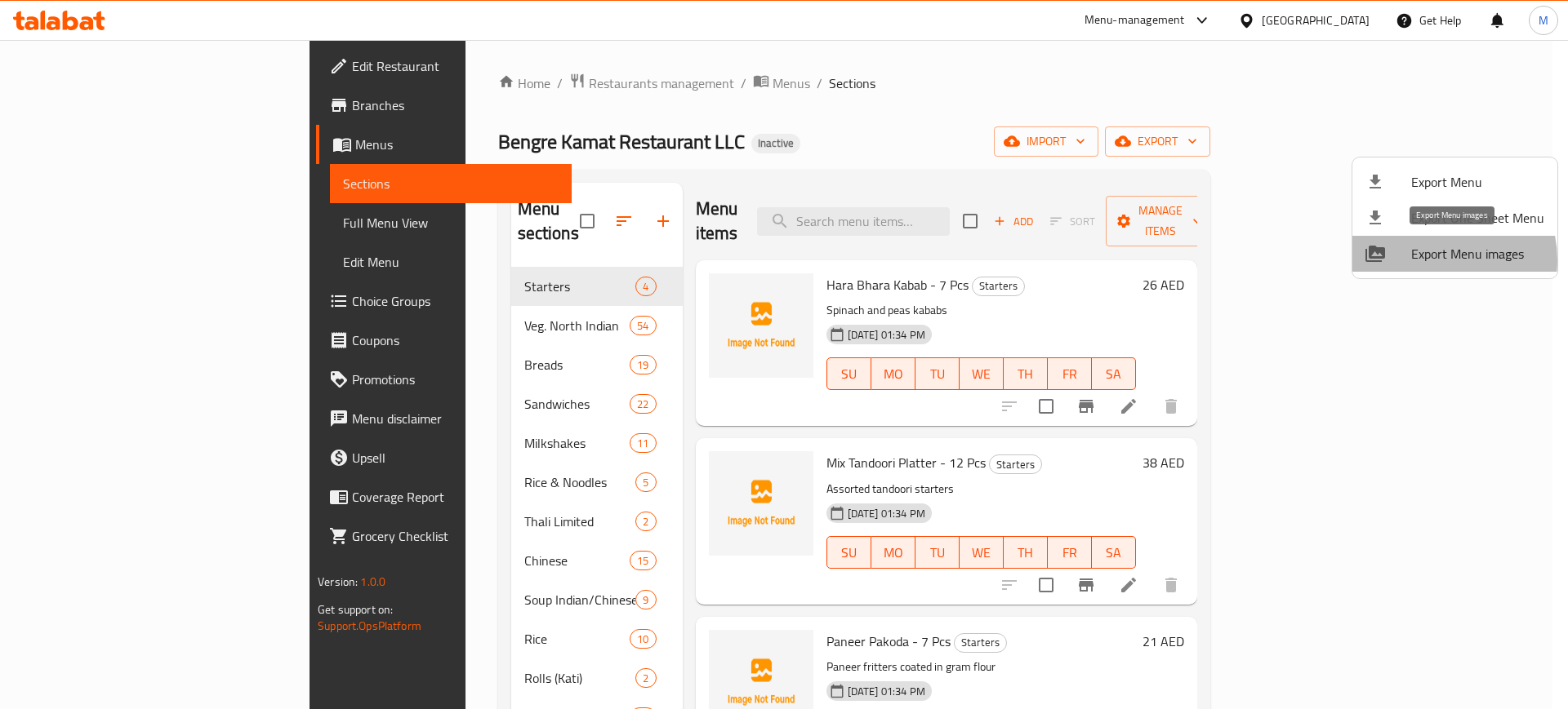
click at [1428, 260] on span "Export Menu images" at bounding box center [1477, 253] width 133 height 20
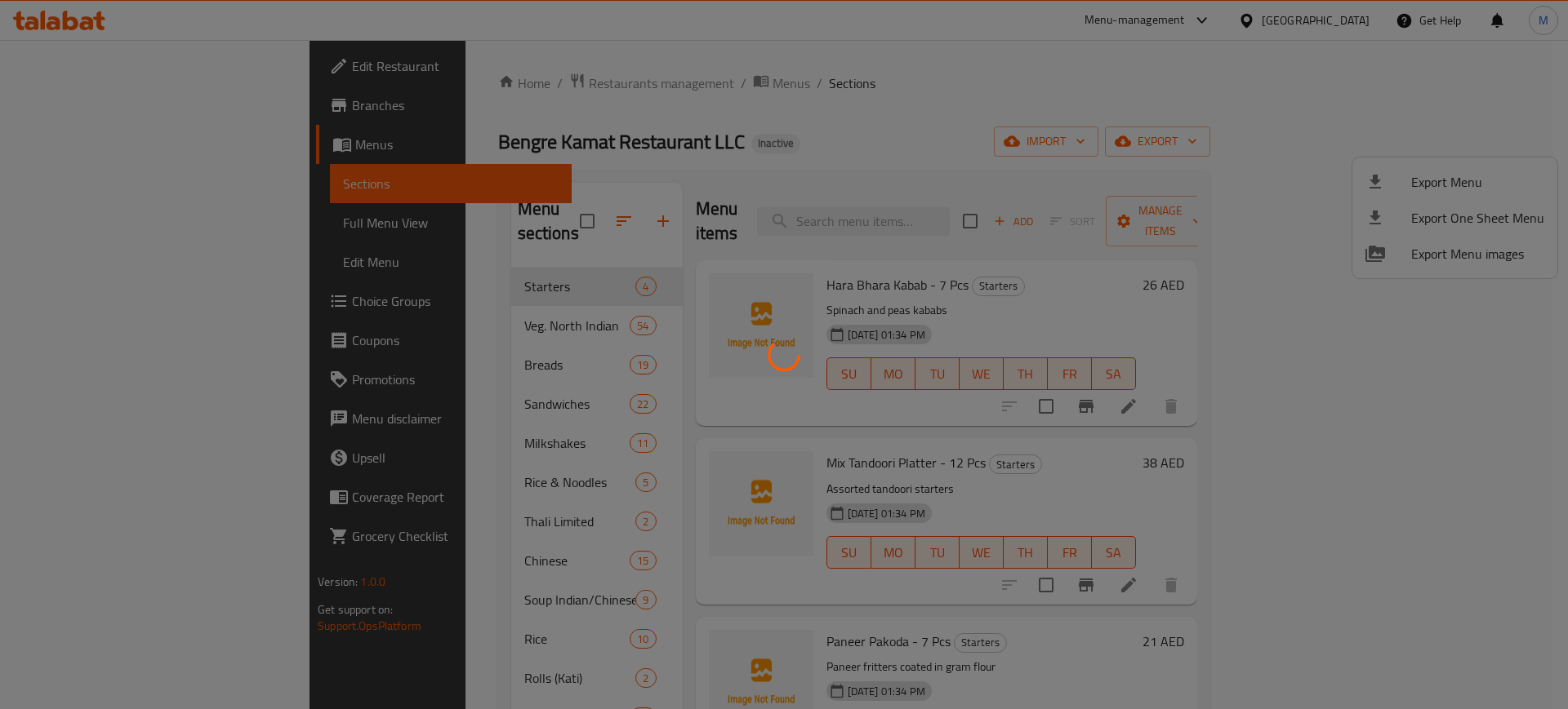
click at [826, 424] on div at bounding box center [784, 354] width 1568 height 709
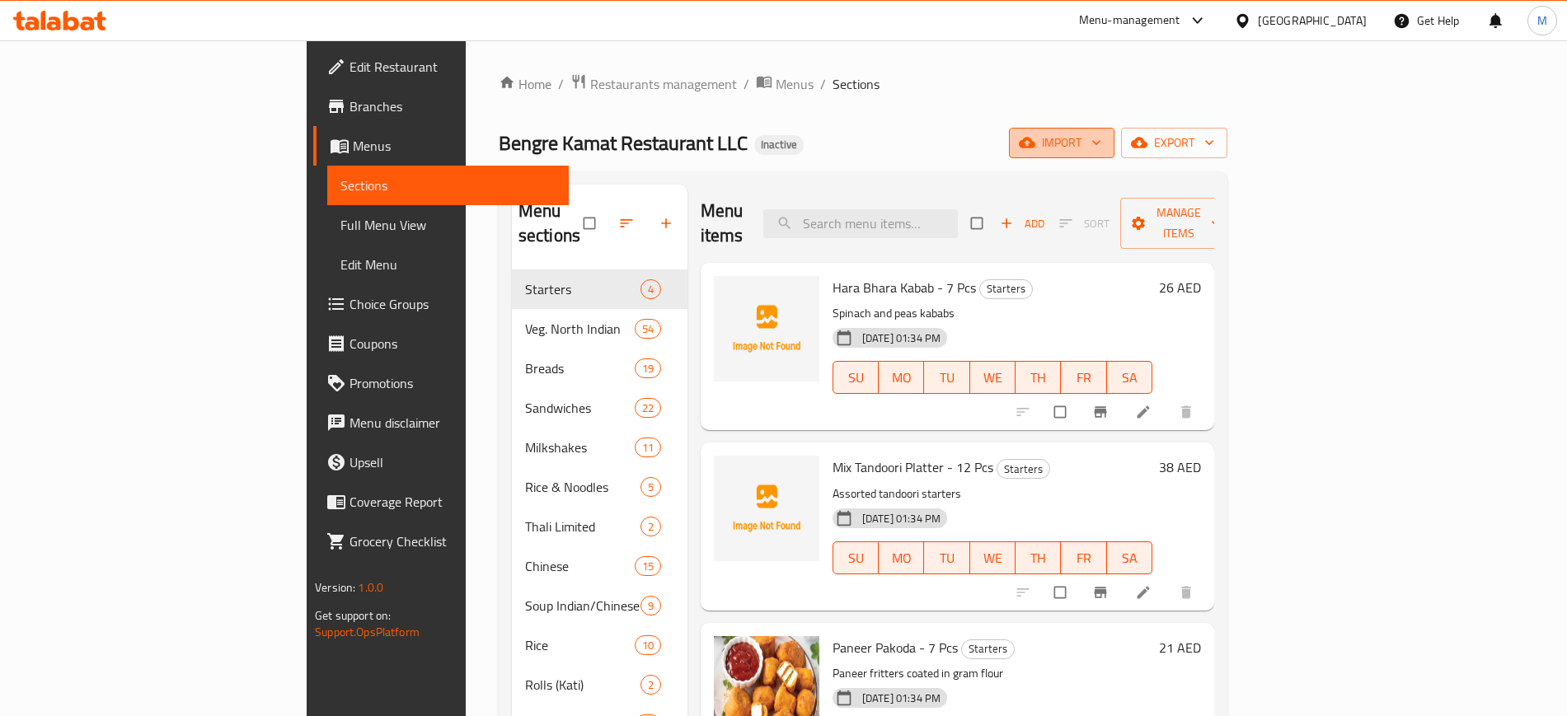
click at [1035, 138] on icon "button" at bounding box center [1027, 142] width 16 height 16
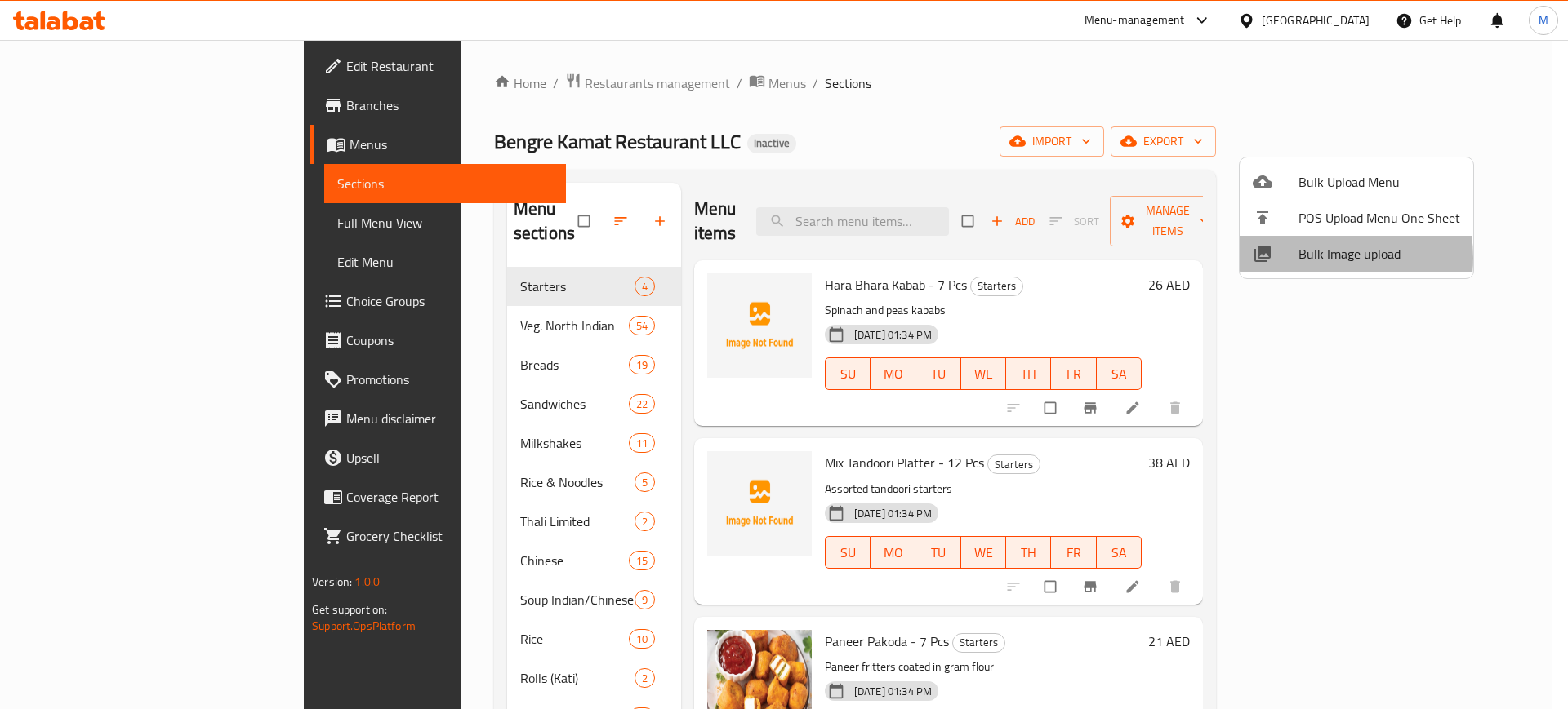
click at [1322, 257] on span "Bulk Image upload" at bounding box center [1379, 253] width 161 height 20
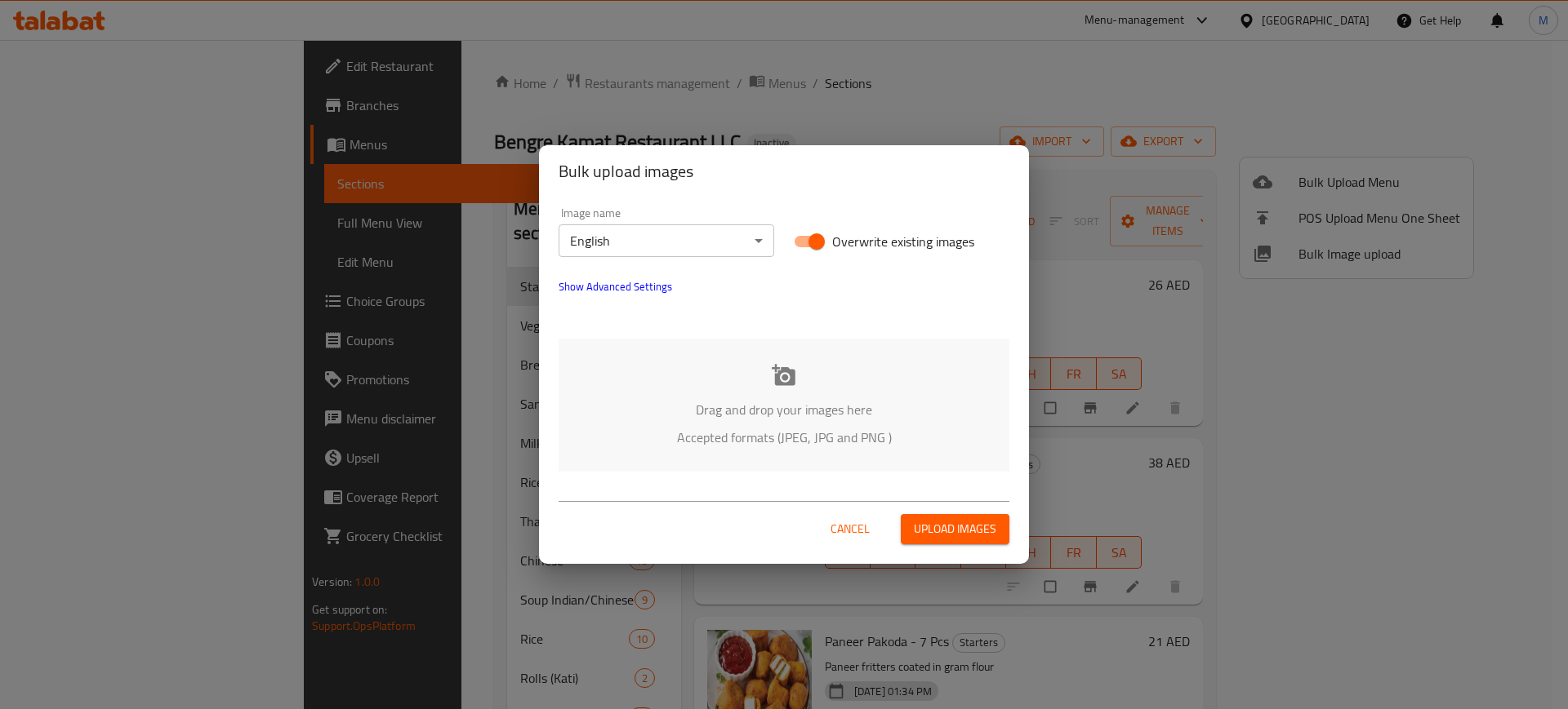
click at [668, 252] on body "​ Menu-management United Arab Emirates Get Help M Edit Restaurant Branches Menu…" at bounding box center [784, 374] width 1568 height 669
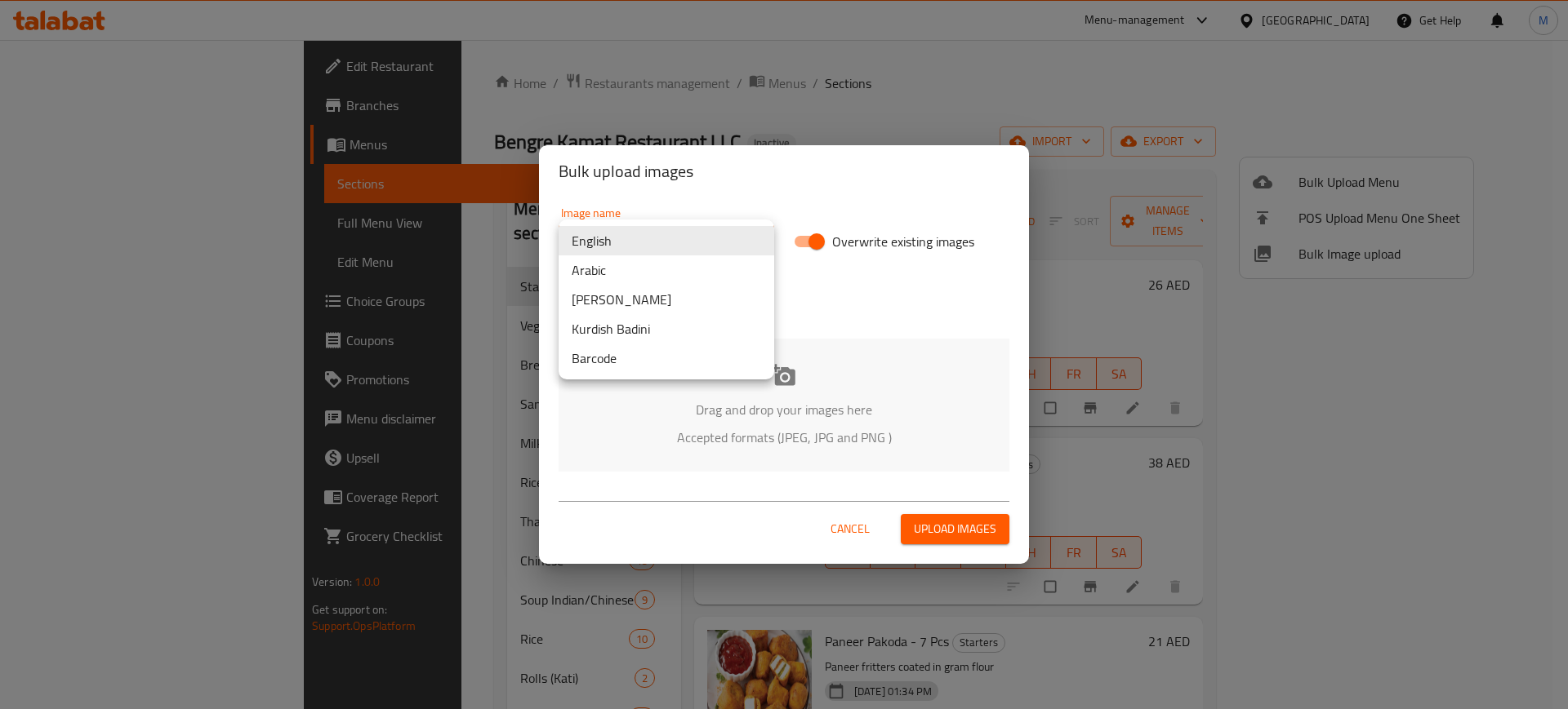
click at [788, 420] on div at bounding box center [784, 354] width 1568 height 709
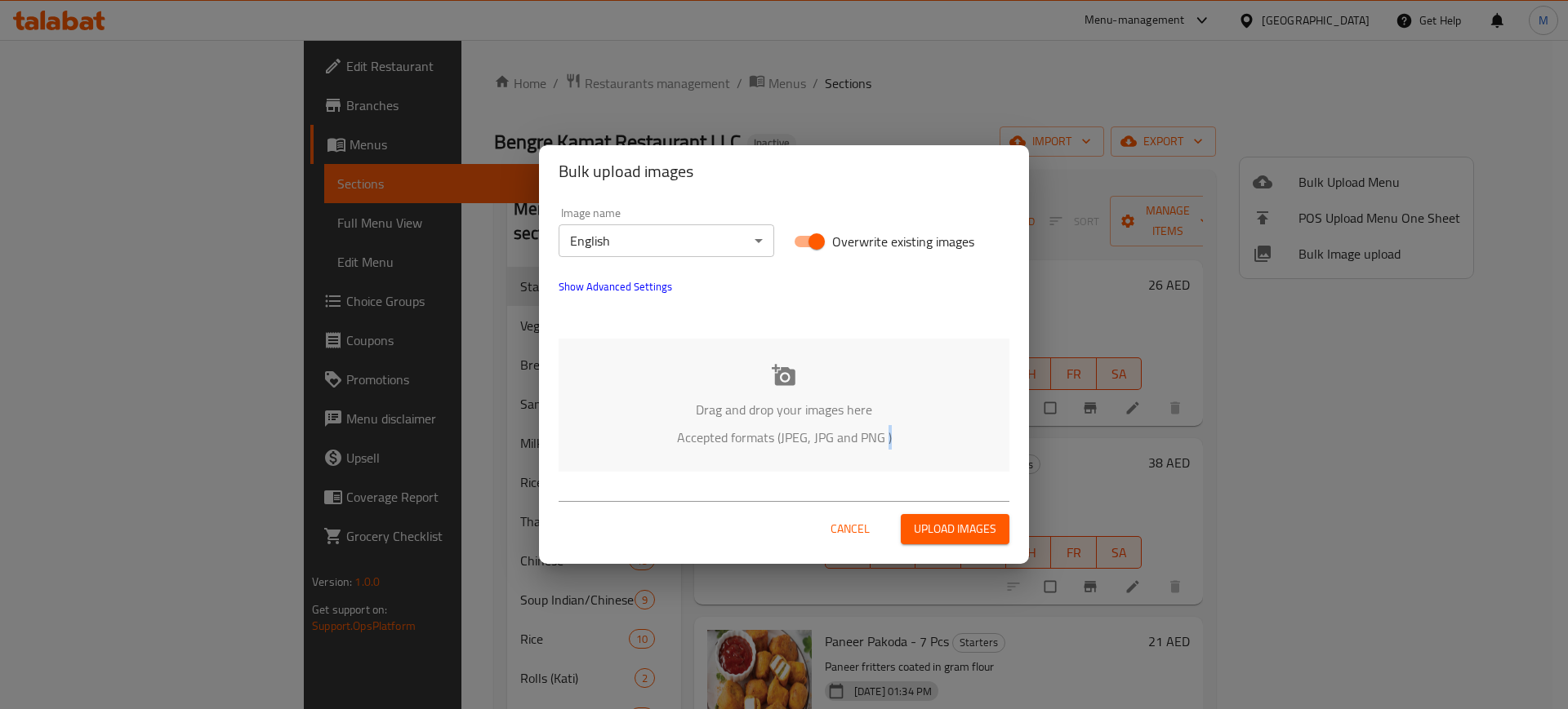
click at [788, 420] on div "English Arabic Kurdish Sorani Kurdish Badini Barcode" at bounding box center [784, 354] width 1568 height 709
click at [781, 384] on icon at bounding box center [784, 374] width 24 height 21
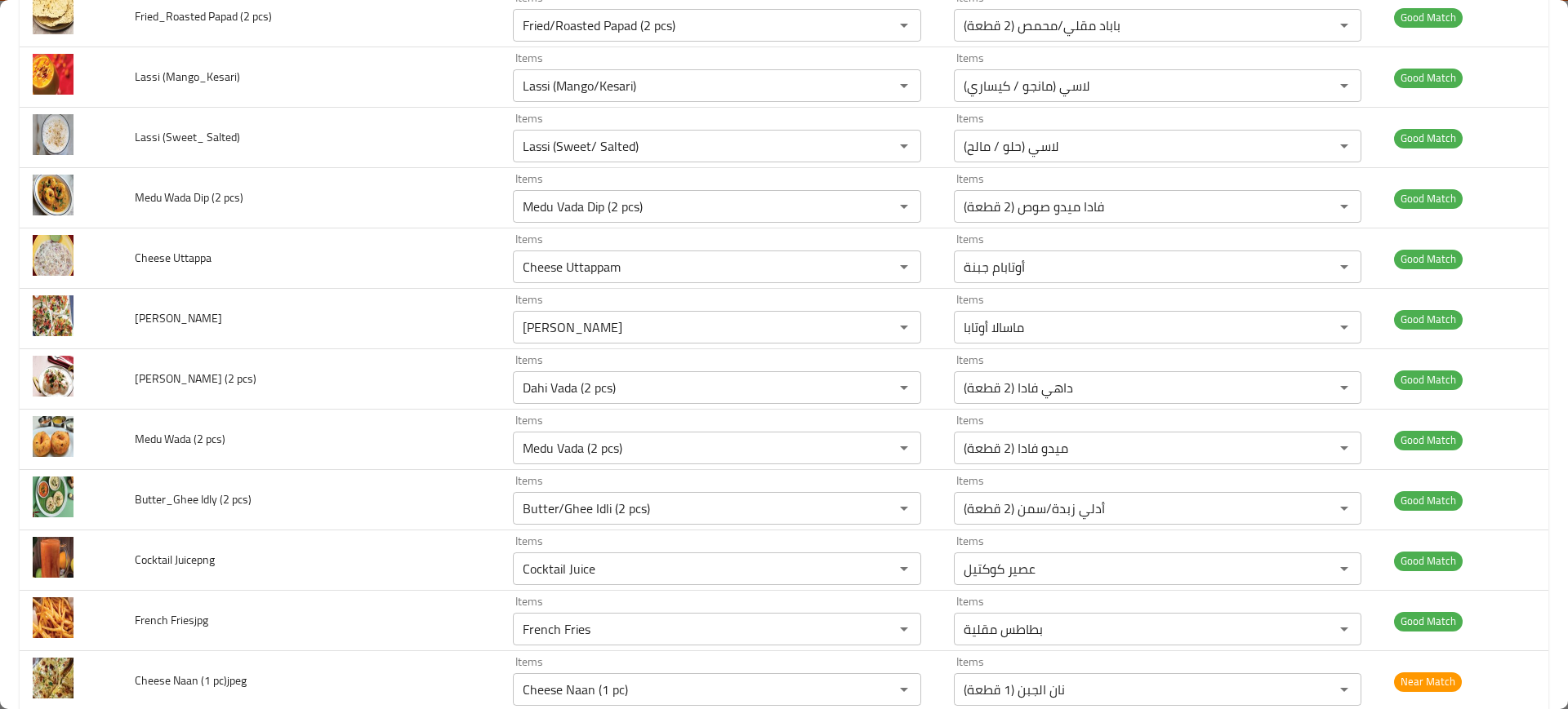
scroll to position [6278, 0]
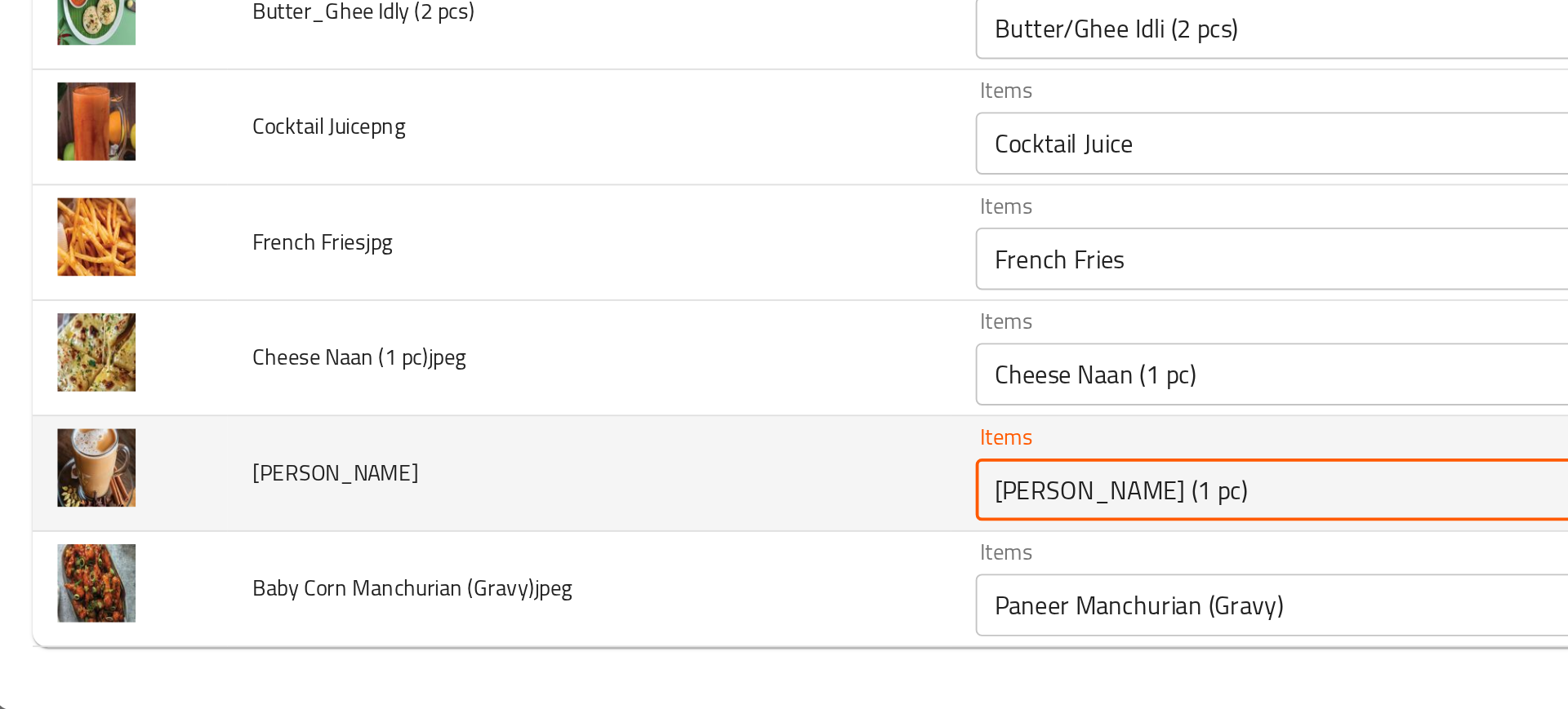
click at [518, 595] on Teajpg "Masala Papad (1 pc)" at bounding box center [693, 594] width 351 height 23
type Teajpg "ف"
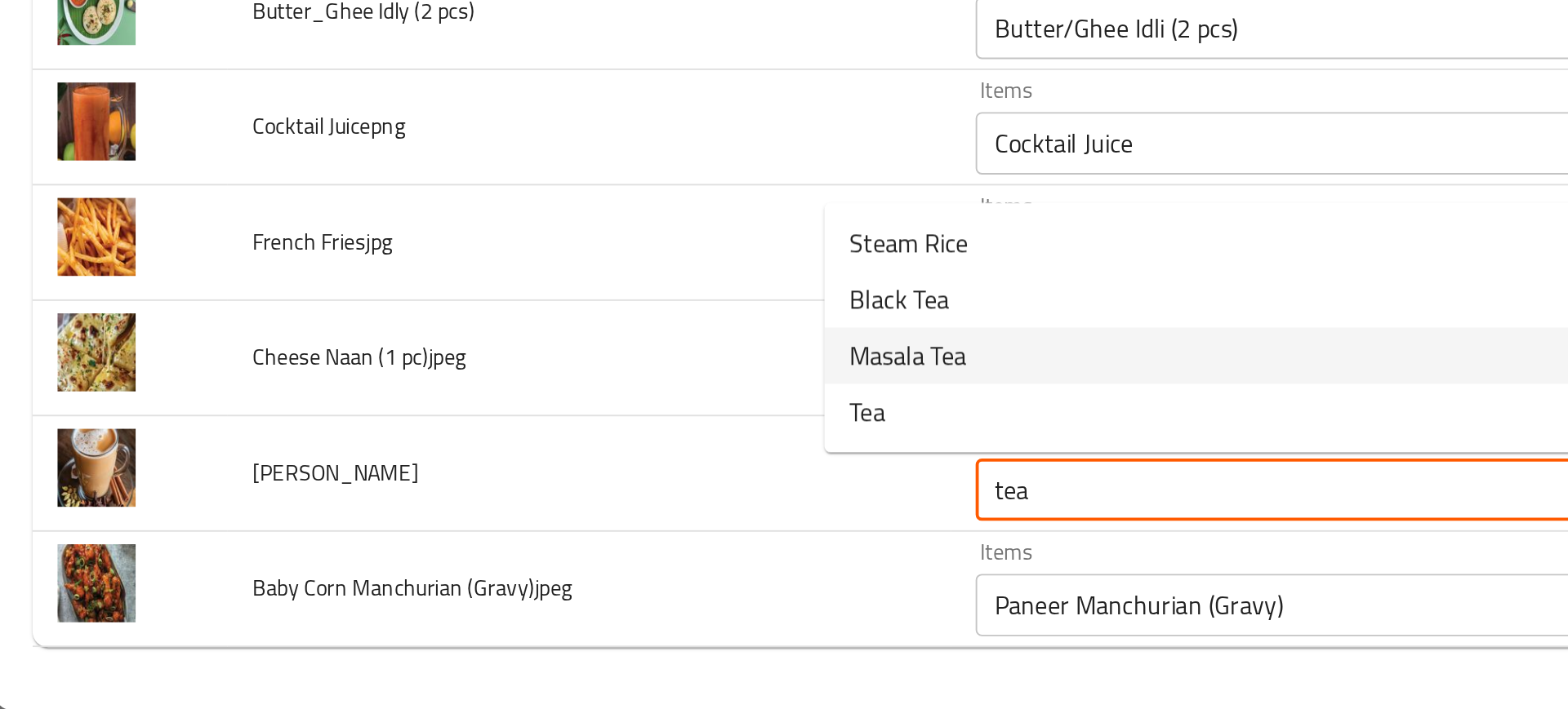
click at [490, 527] on span "Masala Tea" at bounding box center [477, 524] width 61 height 20
type Teajpg "Masala Tea"
type Teajpg-ar "شاي ماسالا"
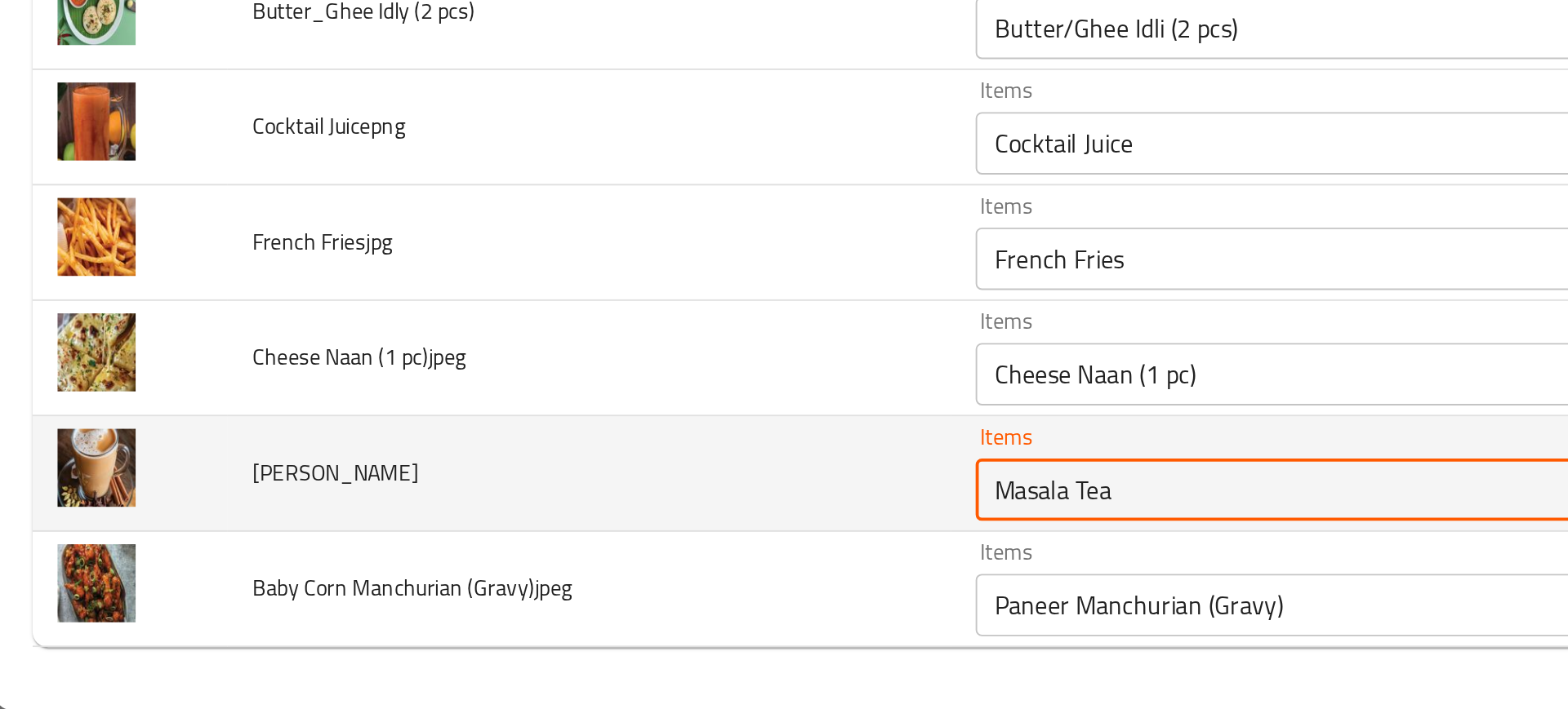
type Teajpg "Masala Tea"
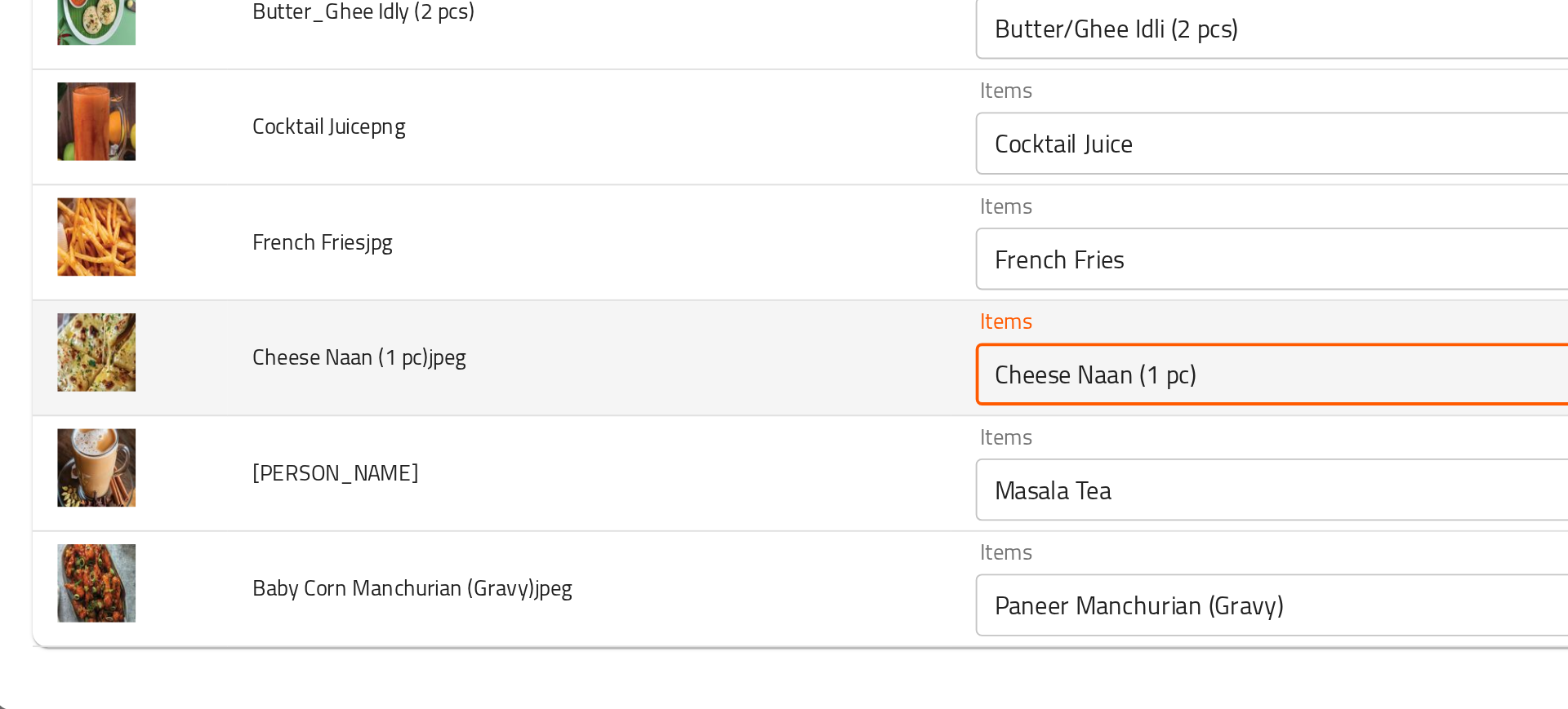
drag, startPoint x: 441, startPoint y: 532, endPoint x: 574, endPoint y: 528, distance: 133.1
click at [574, 528] on pc\)jpeg "Cheese Naan (1 pc)" at bounding box center [693, 534] width 351 height 23
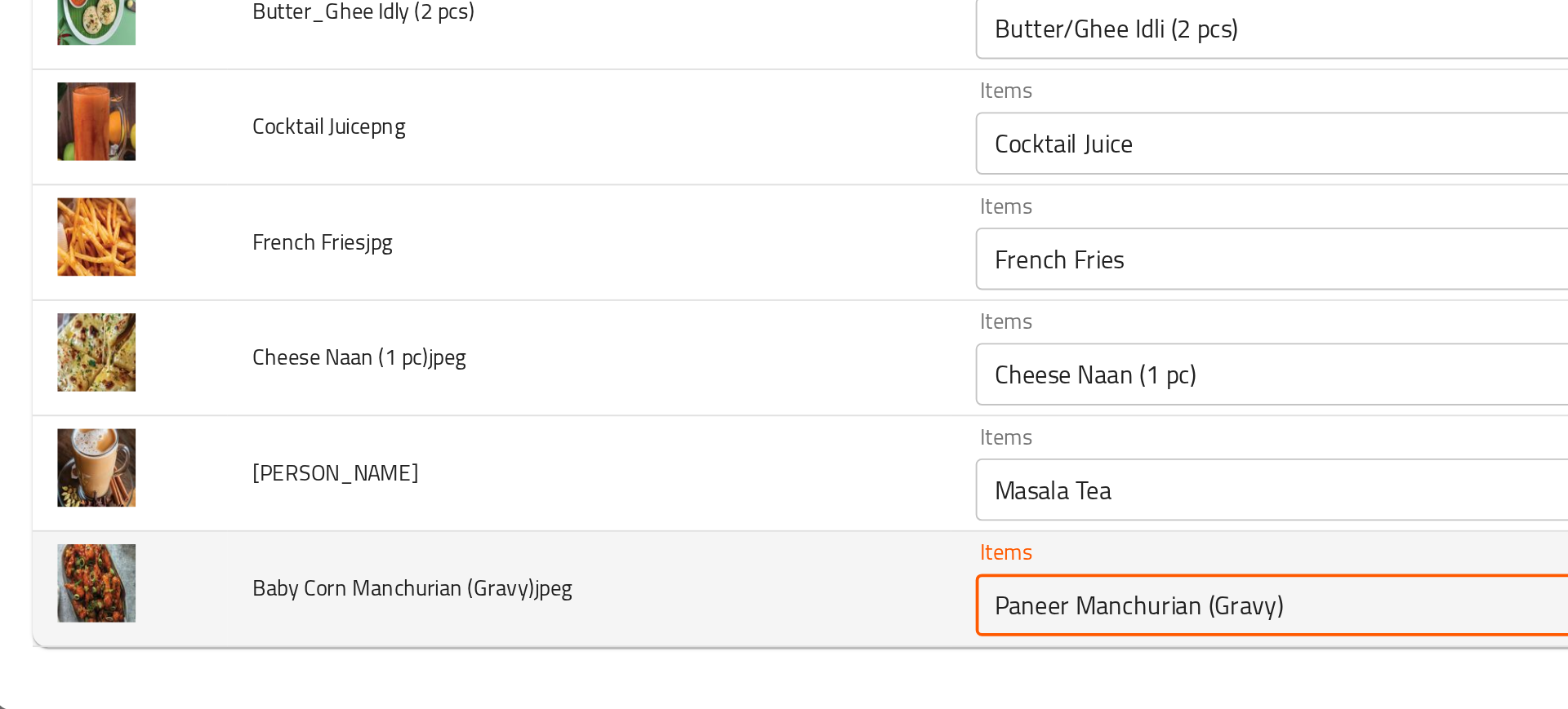
click at [518, 645] on \(Gravy\)jpeg "Paneer Manchurian (Gravy)" at bounding box center [693, 655] width 351 height 23
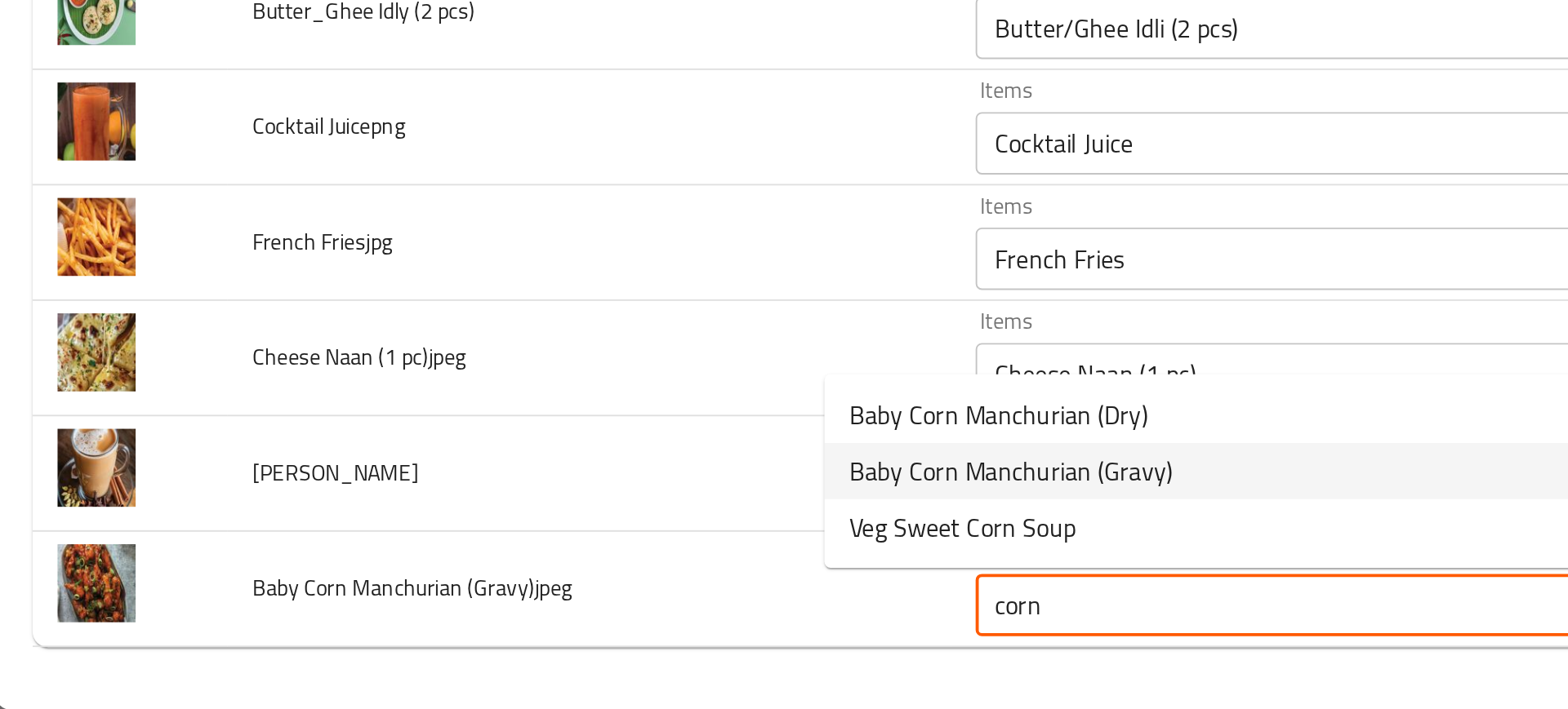
click at [509, 581] on span "Baby Corn Manchurian (Gravy)" at bounding box center [531, 584] width 169 height 20
type \(Gravy\)jpeg "Baby Corn Manchurian (Gravy)"
type \(Gravy\)jpeg-ar "بيبي كورن مانشوريان (مرق)"
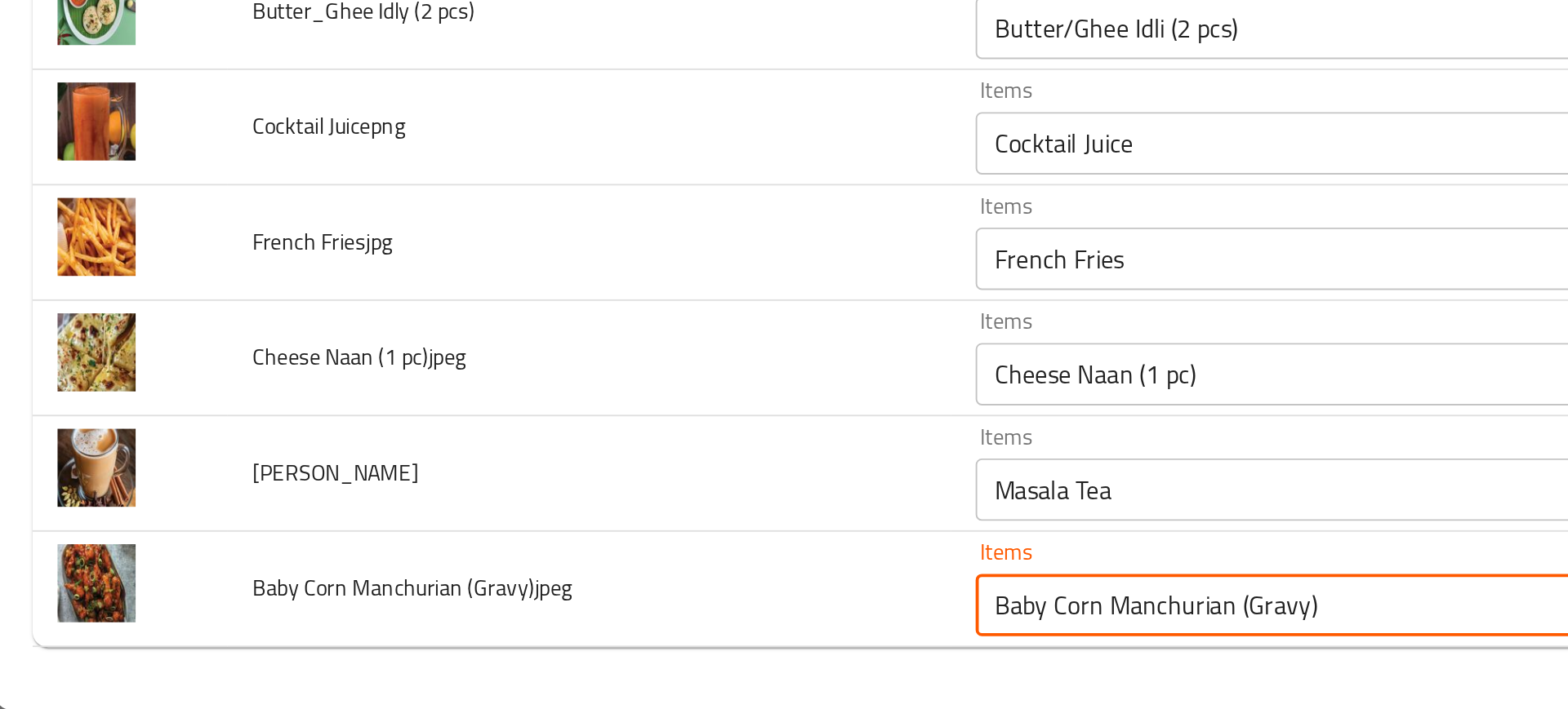
type \(Gravy\)jpeg "Baby Corn Manchurian (Gravy)"
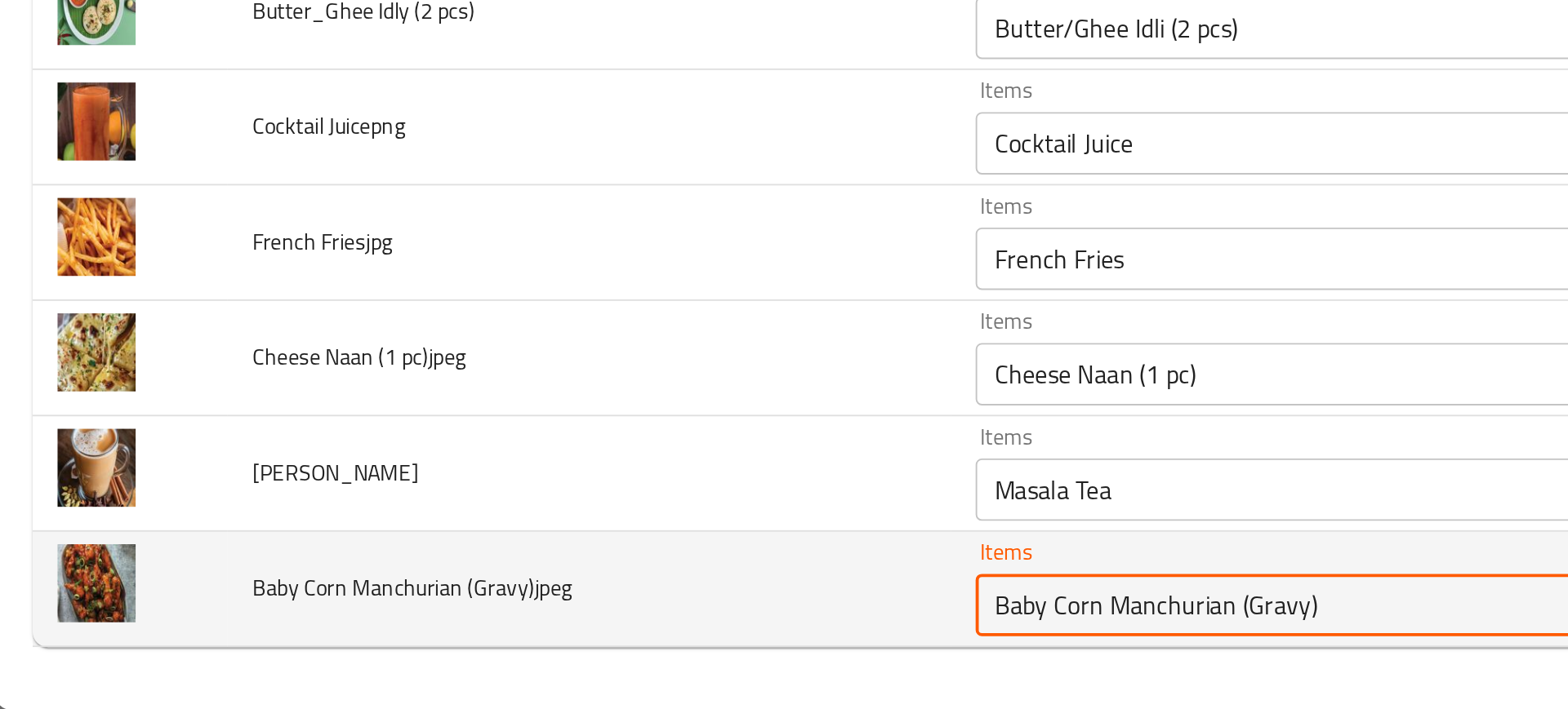
click at [524, 652] on \(Gravy\)jpeg "Baby Corn Manchurian (Gravy)" at bounding box center [693, 655] width 351 height 23
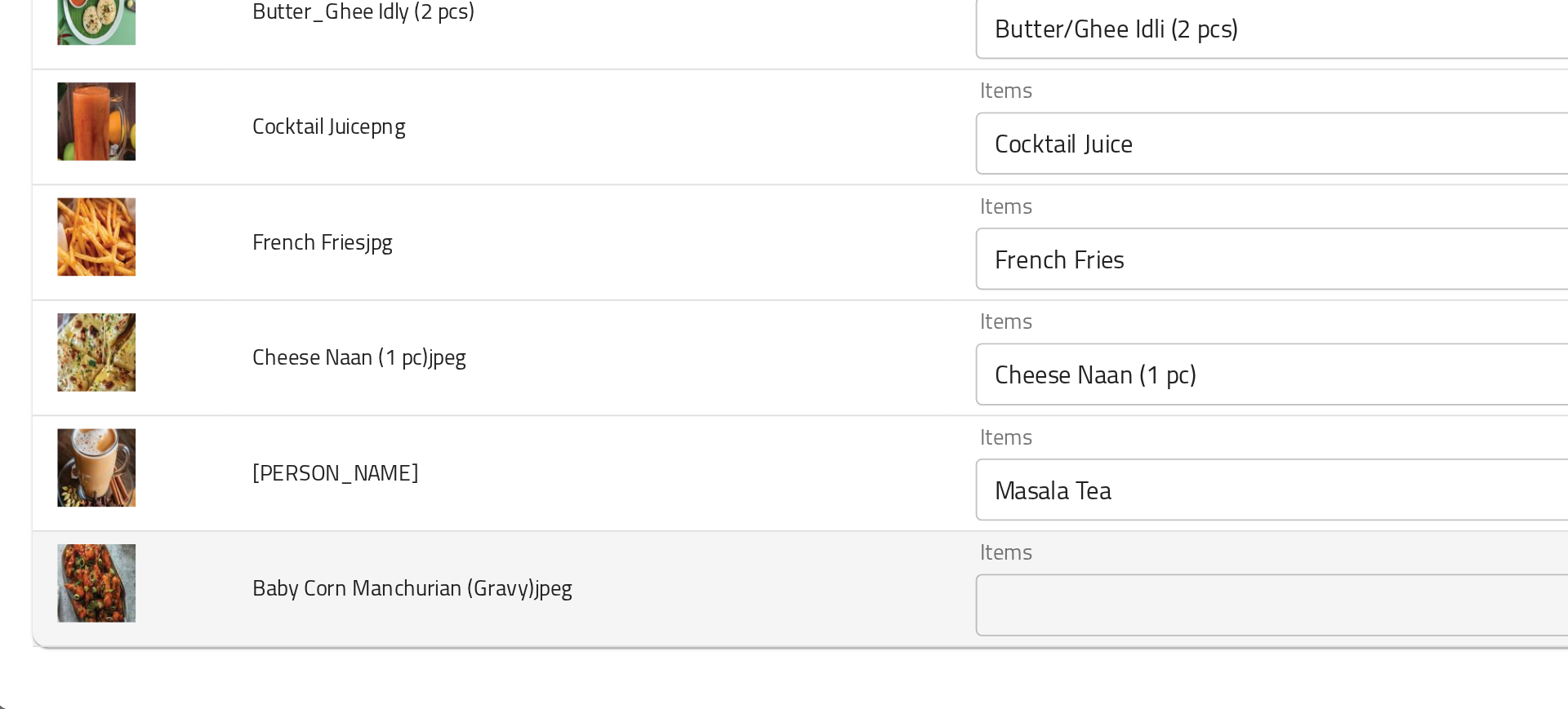
click at [230, 645] on span "Baby Corn Manchurian (Gravy)jpeg" at bounding box center [218, 645] width 167 height 21
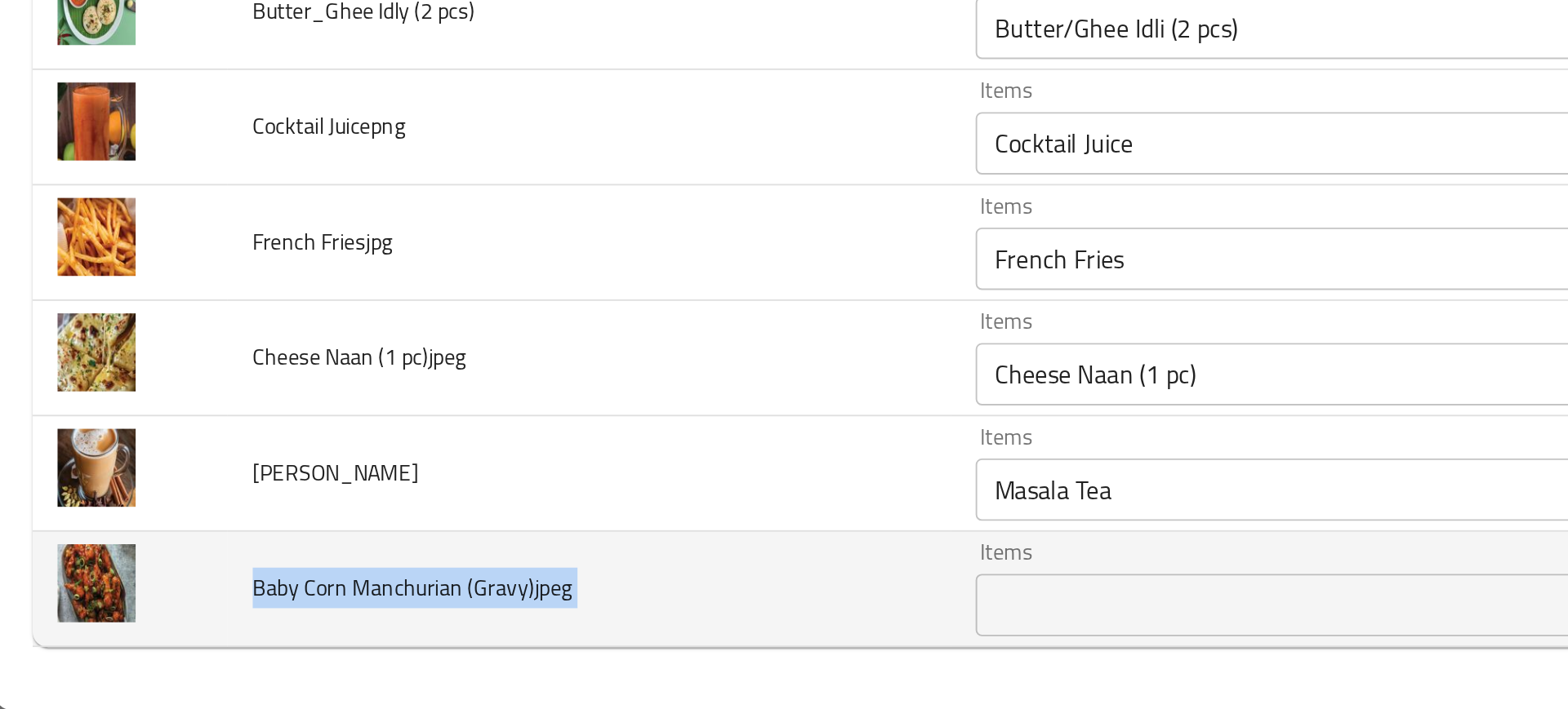
click at [230, 645] on span "Baby Corn Manchurian (Gravy)jpeg" at bounding box center [218, 645] width 167 height 21
copy span "Baby Corn Manchurian (Gravy)jpeg"
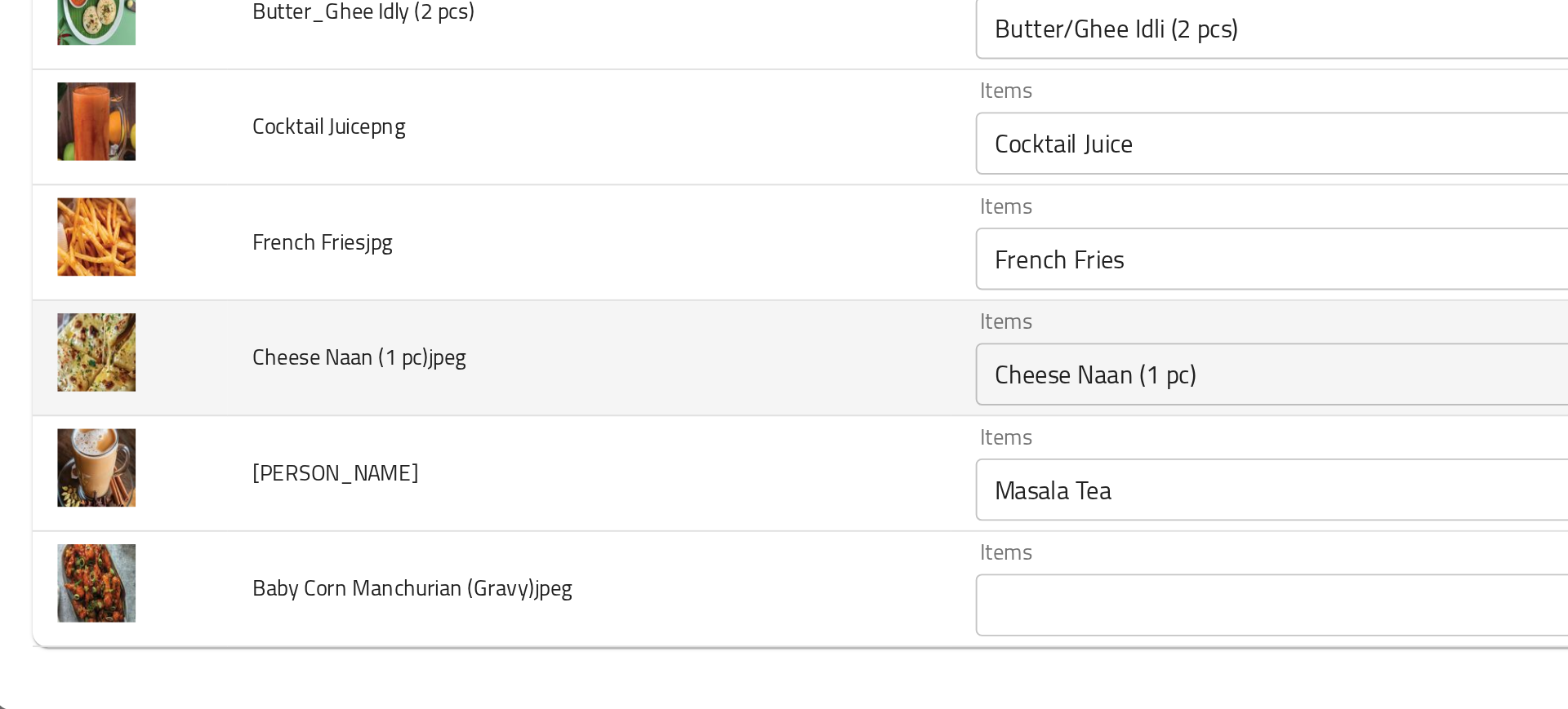
click at [332, 514] on td "Cheese Naan (1 pc)jpeg" at bounding box center [311, 525] width 378 height 60
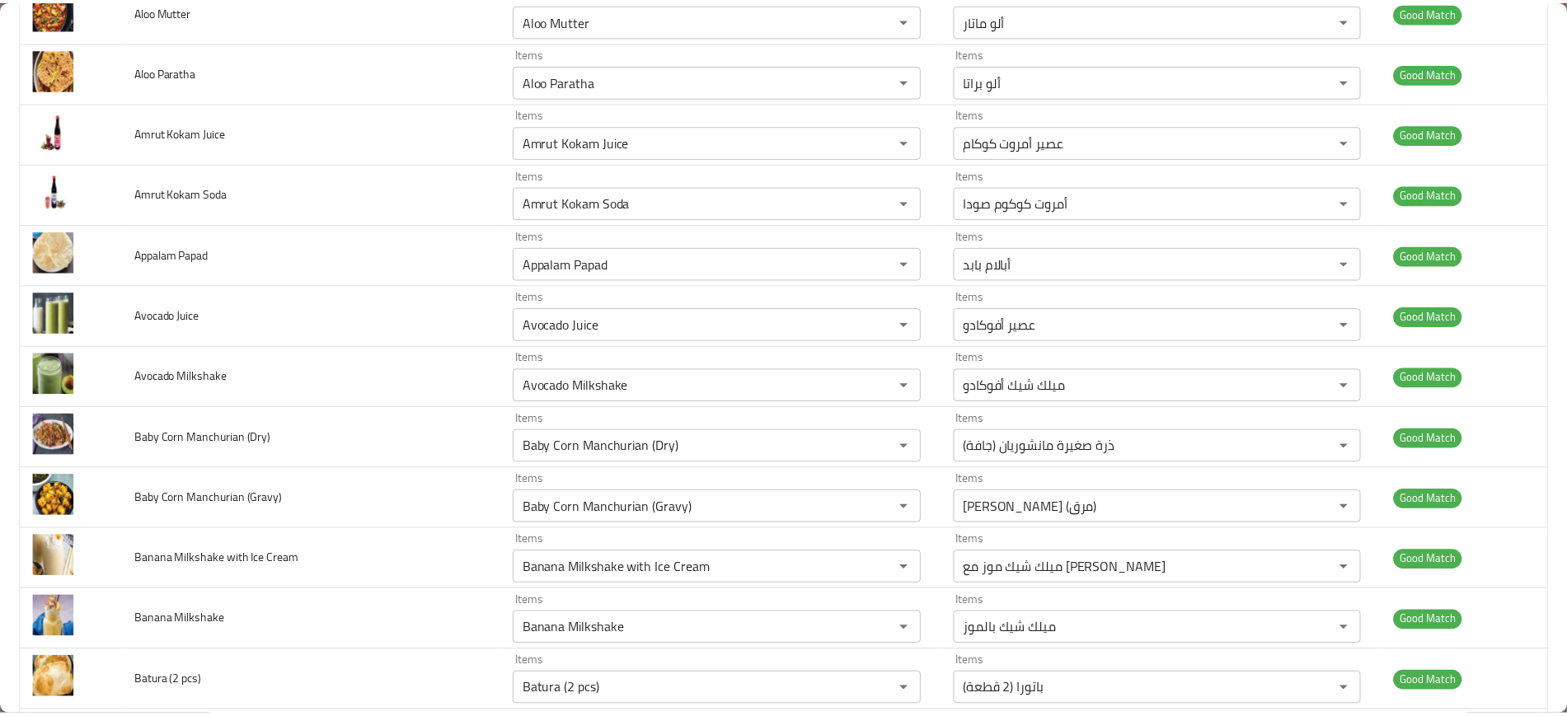
scroll to position [0, 0]
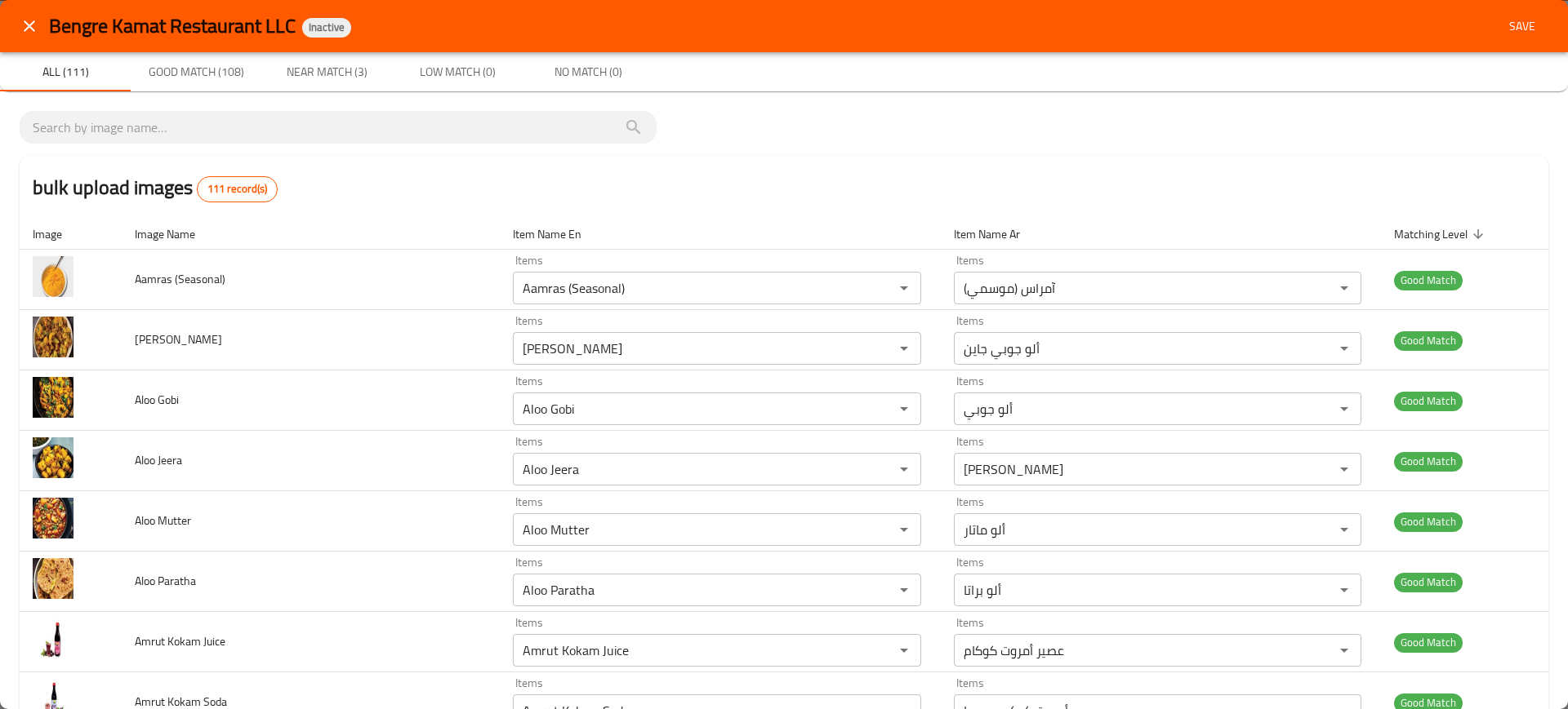
click at [1517, 19] on span "Save" at bounding box center [1522, 26] width 40 height 21
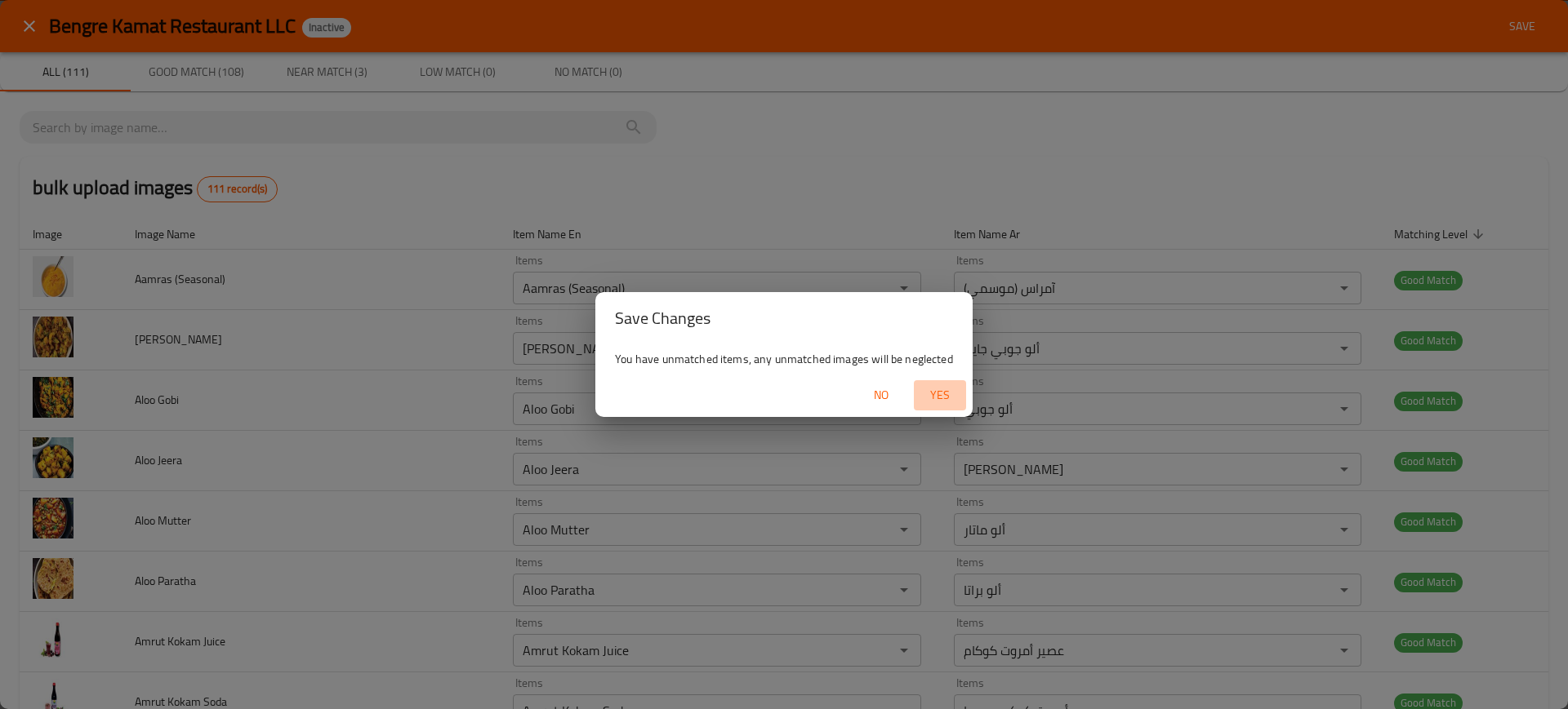
click at [943, 389] on span "Yes" at bounding box center [940, 395] width 40 height 21
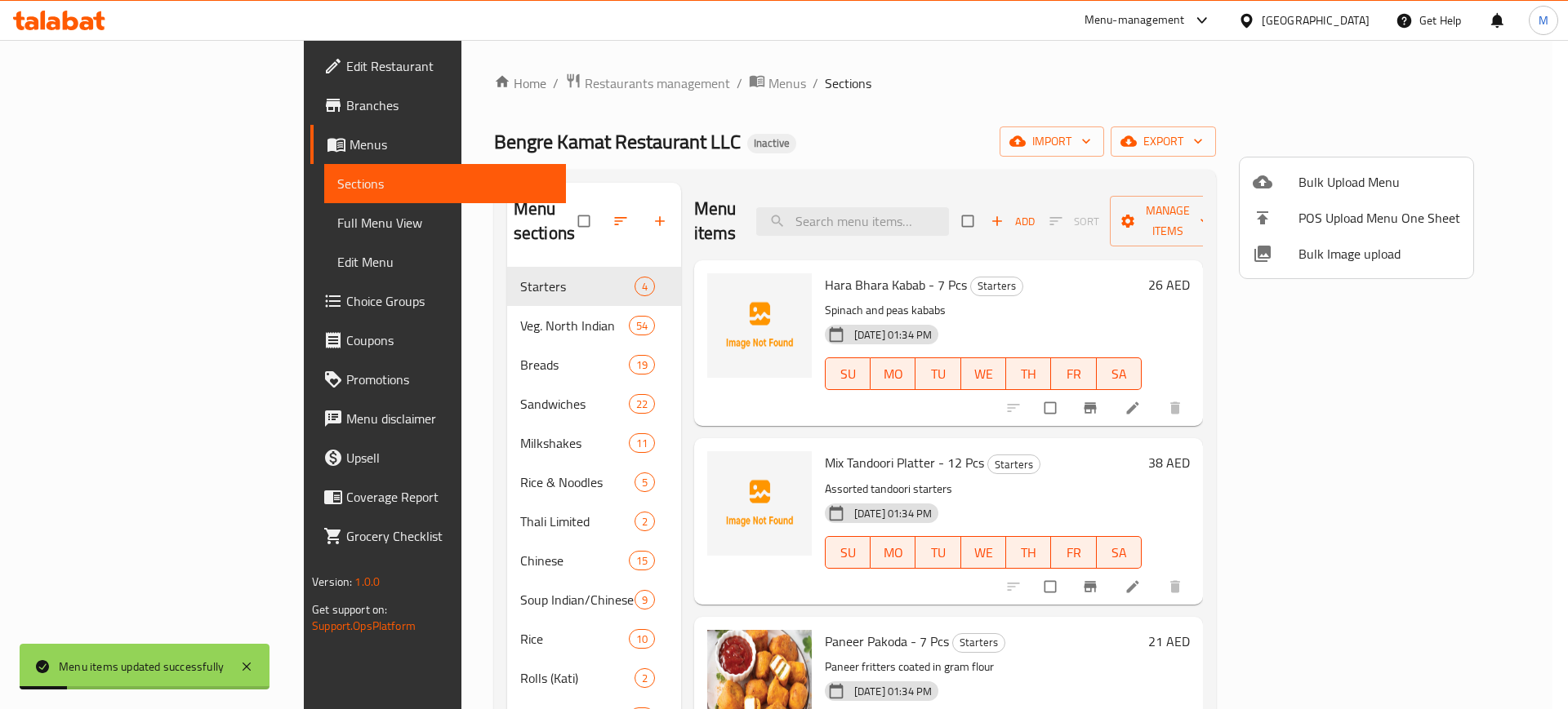
click at [996, 161] on div at bounding box center [784, 354] width 1568 height 709
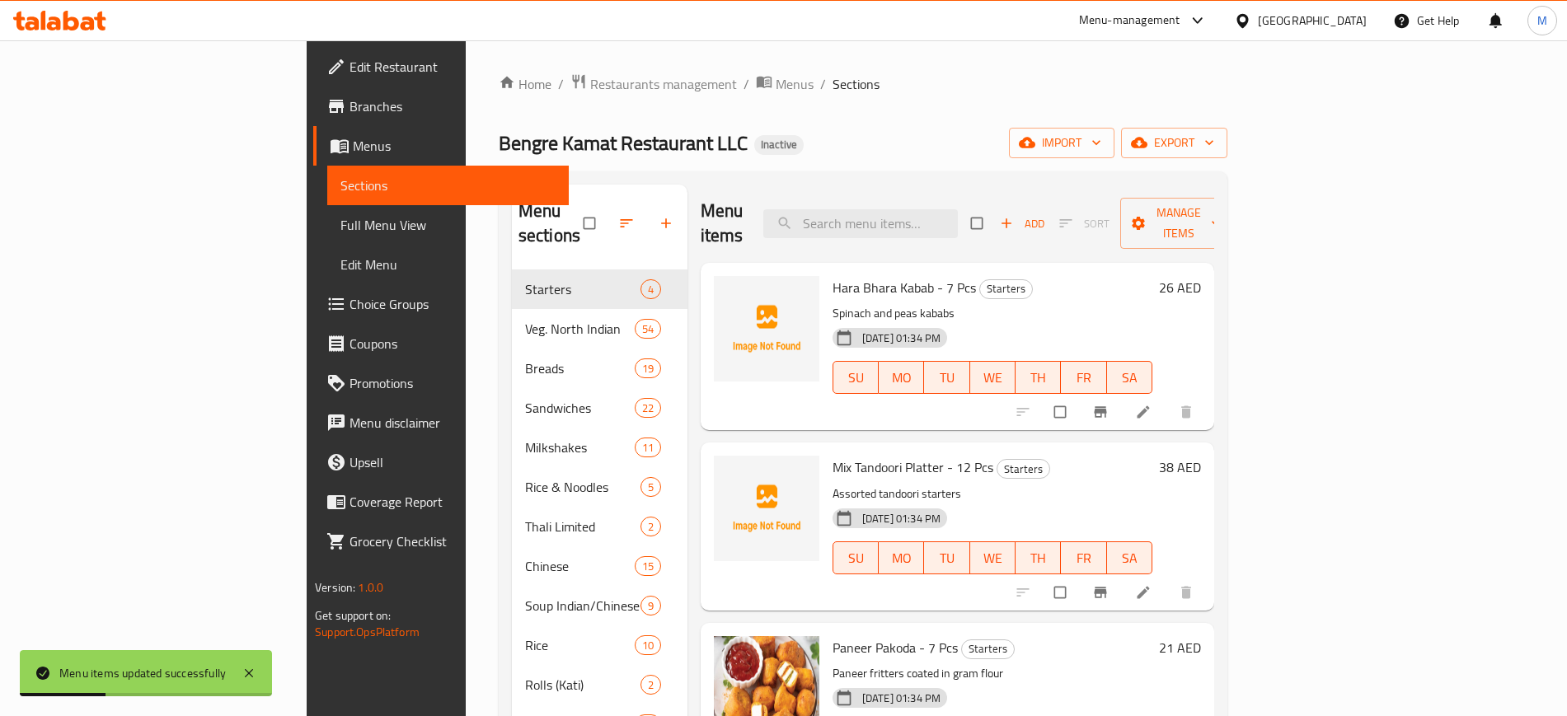
click at [1131, 176] on div "Menu sections Starters 4 Veg. North Indian 54 Breads 19 Sandwiches 22 Milkshake…" at bounding box center [863, 625] width 729 height 909
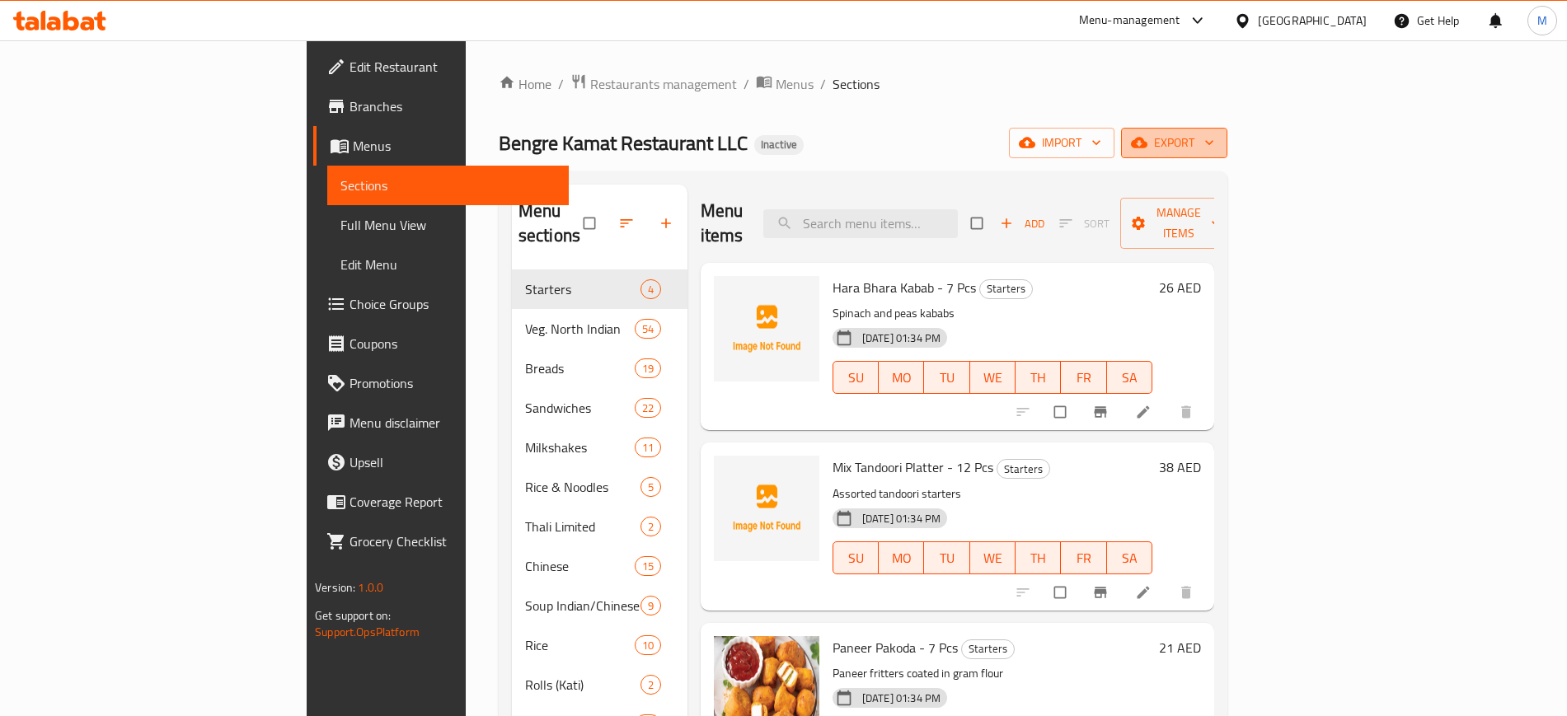
click at [1214, 147] on span "export" at bounding box center [1174, 143] width 80 height 21
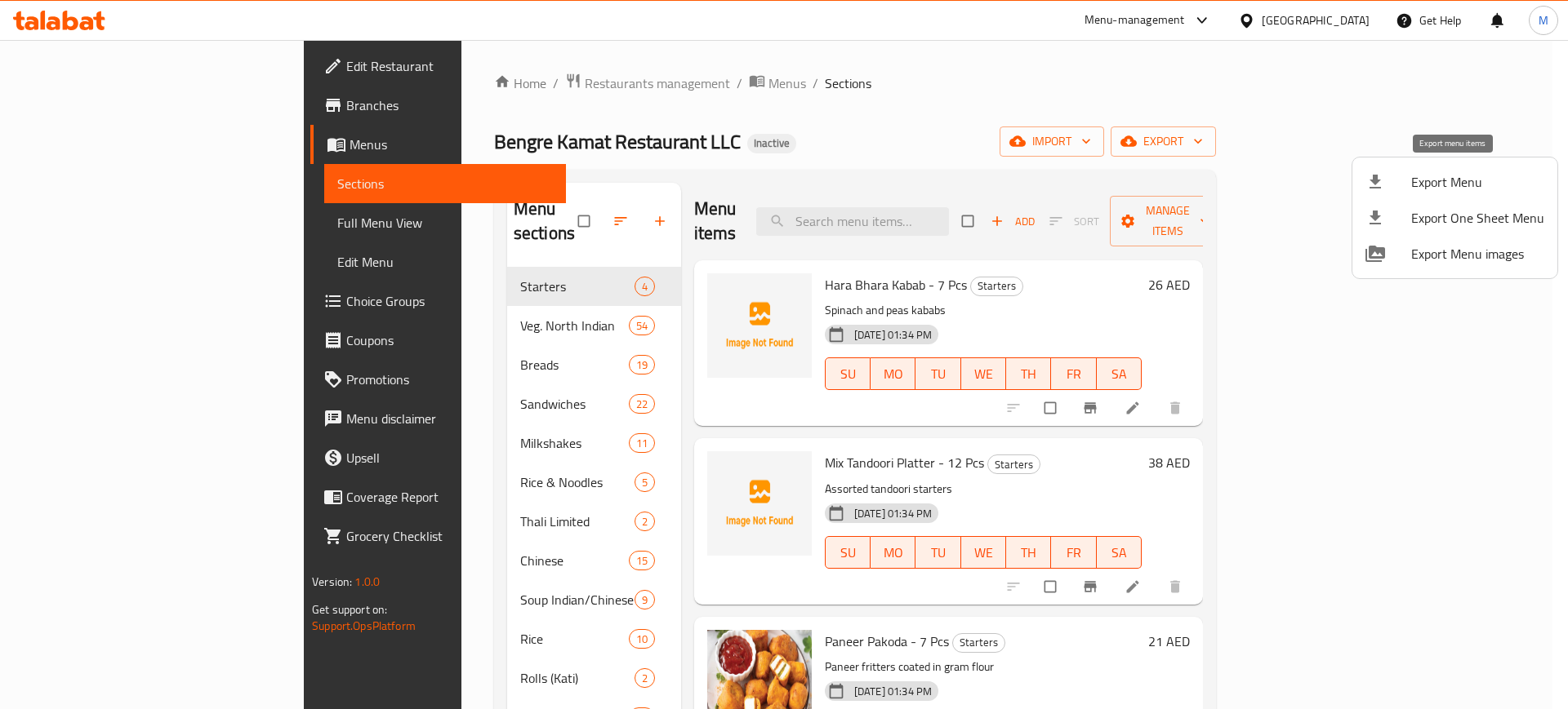
click at [1443, 183] on span "Export Menu" at bounding box center [1477, 182] width 133 height 20
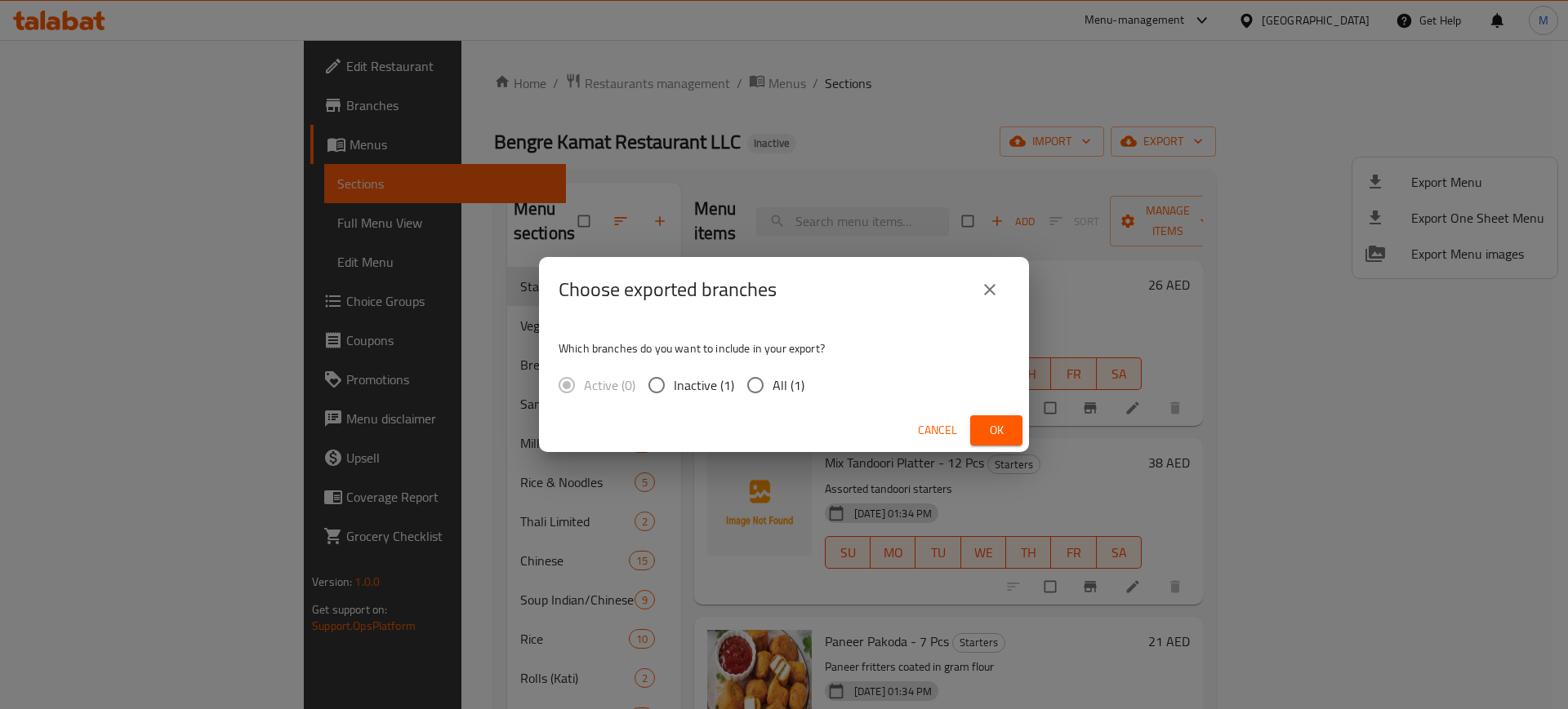
click at [800, 378] on span "All (1)" at bounding box center [788, 385] width 32 height 20
click at [773, 378] on input "All (1)" at bounding box center [755, 385] width 35 height 35
radio input "true"
click at [989, 417] on button "Ok" at bounding box center [995, 431] width 52 height 30
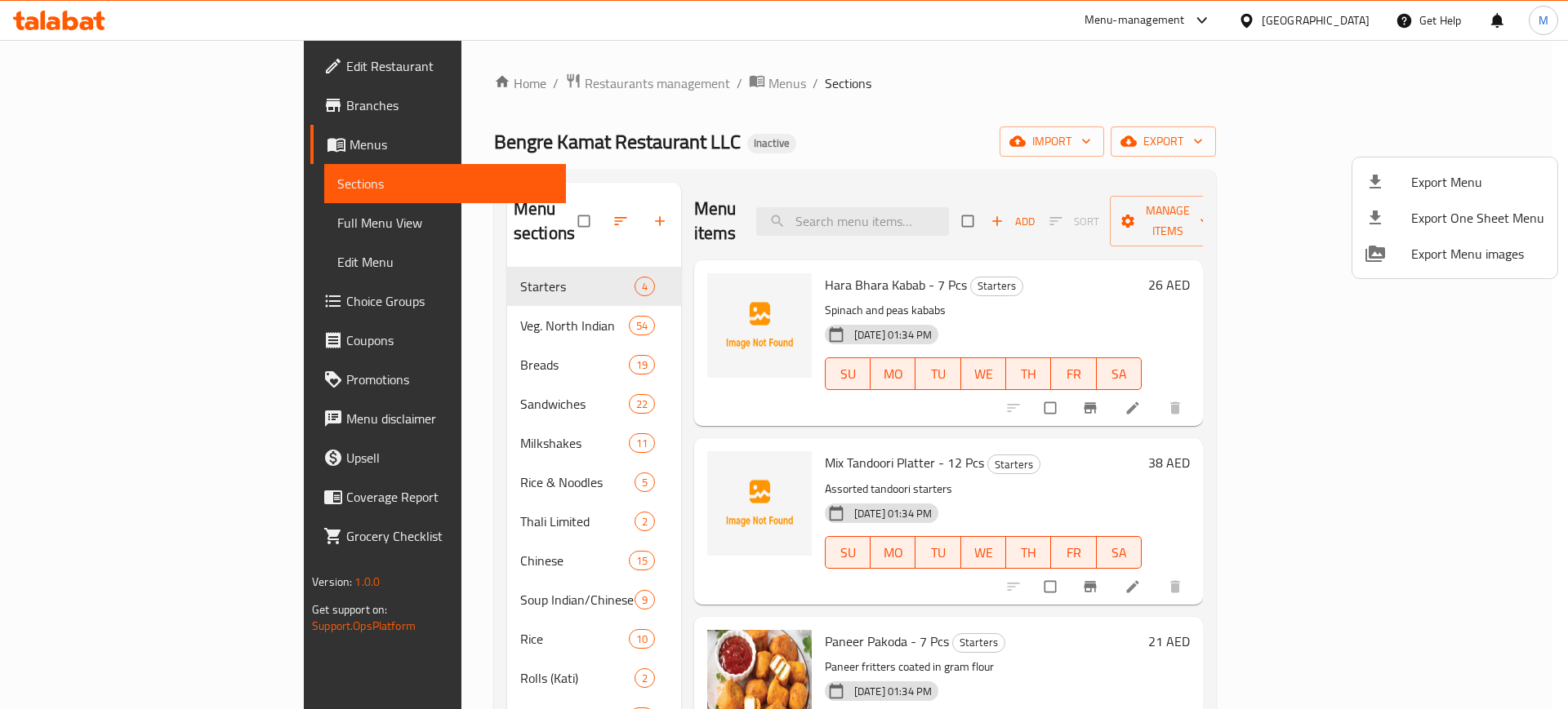
click at [630, 419] on div at bounding box center [784, 354] width 1568 height 709
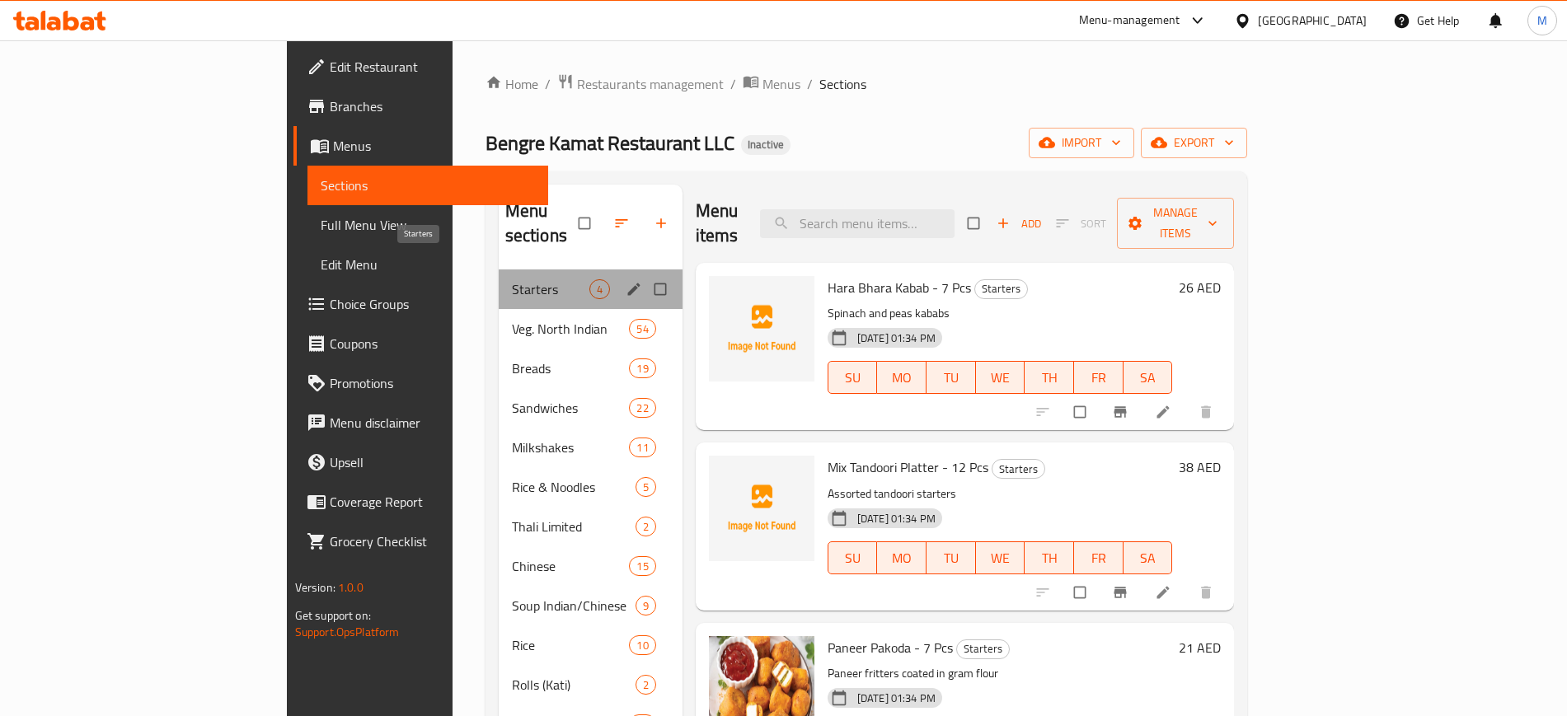
click at [512, 279] on span "Starters" at bounding box center [550, 289] width 77 height 20
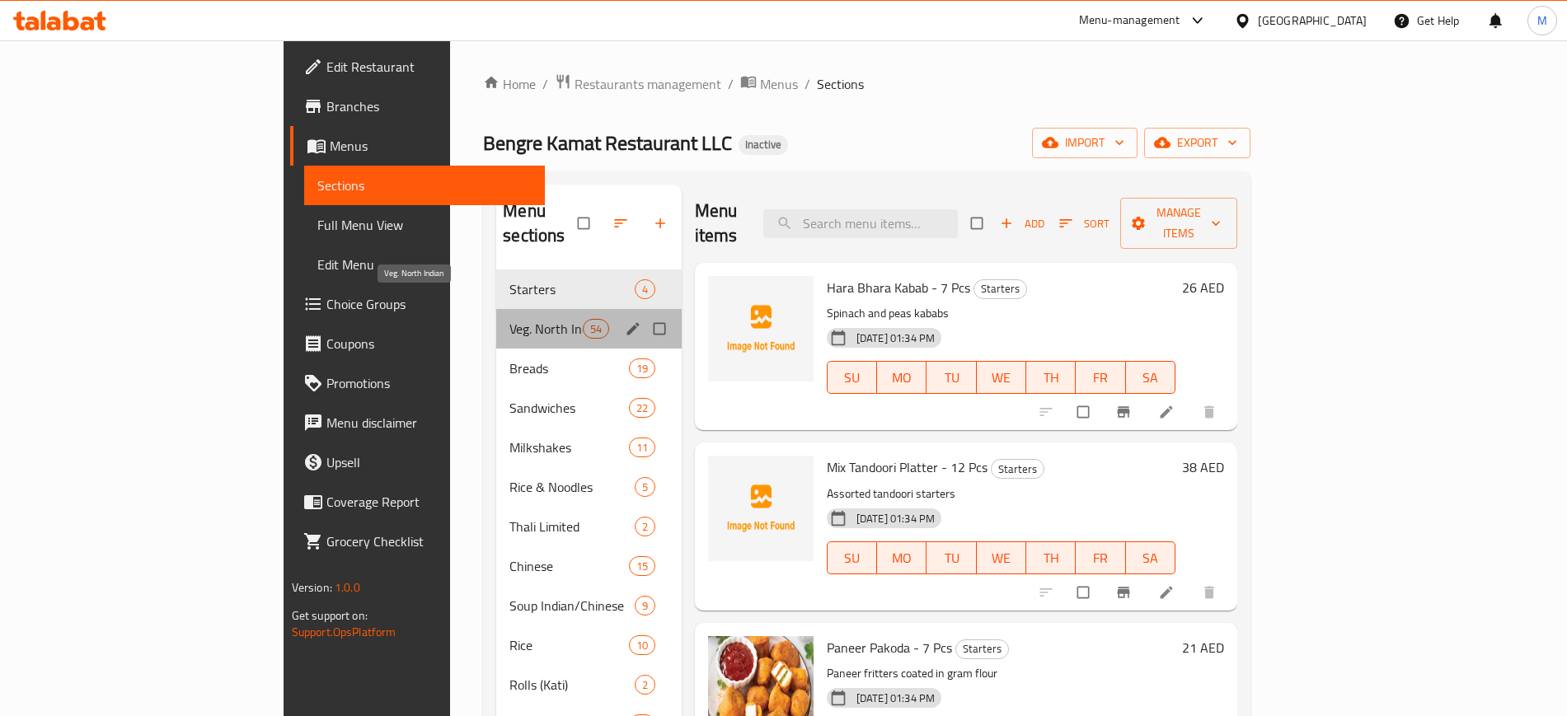
click at [509, 319] on span "Veg. North Indian" at bounding box center [545, 329] width 73 height 20
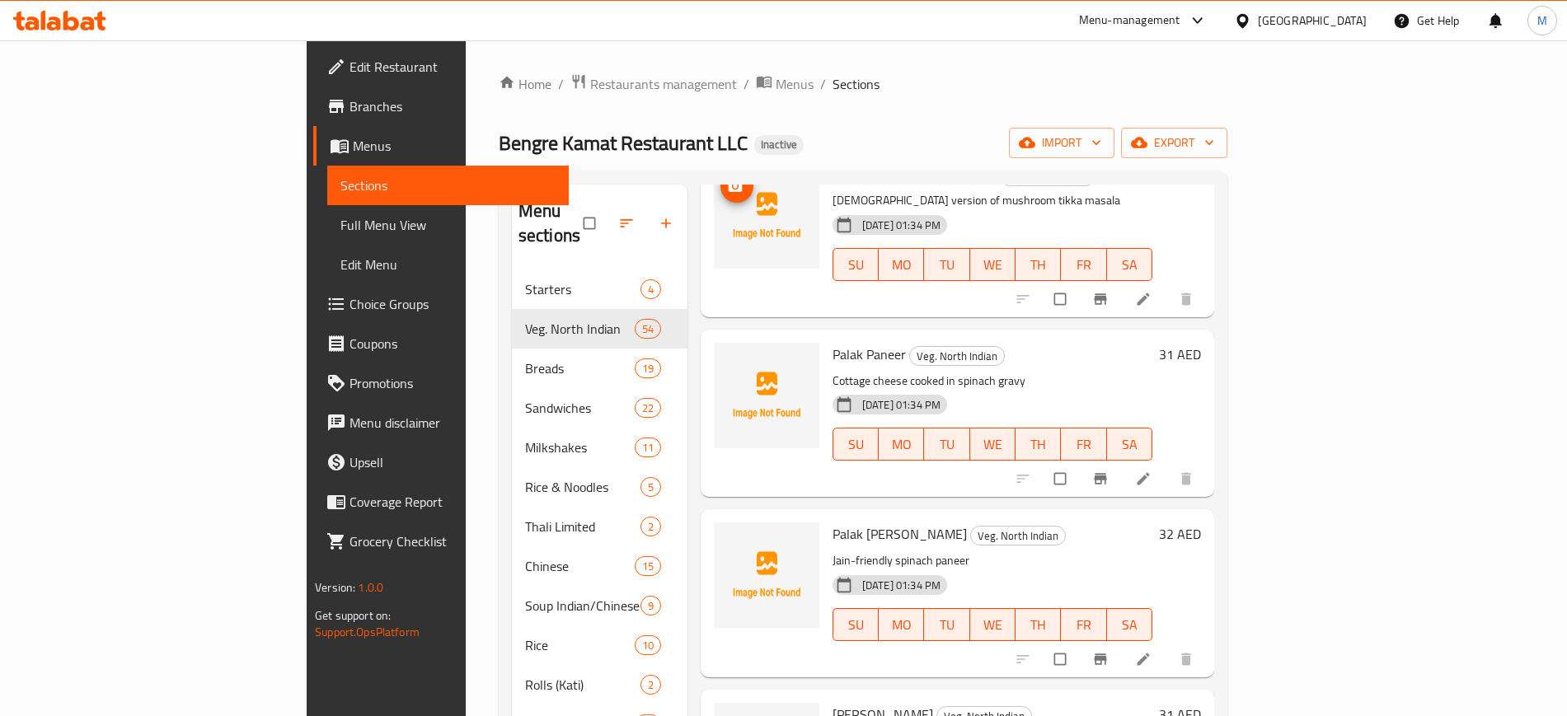
scroll to position [5051, 0]
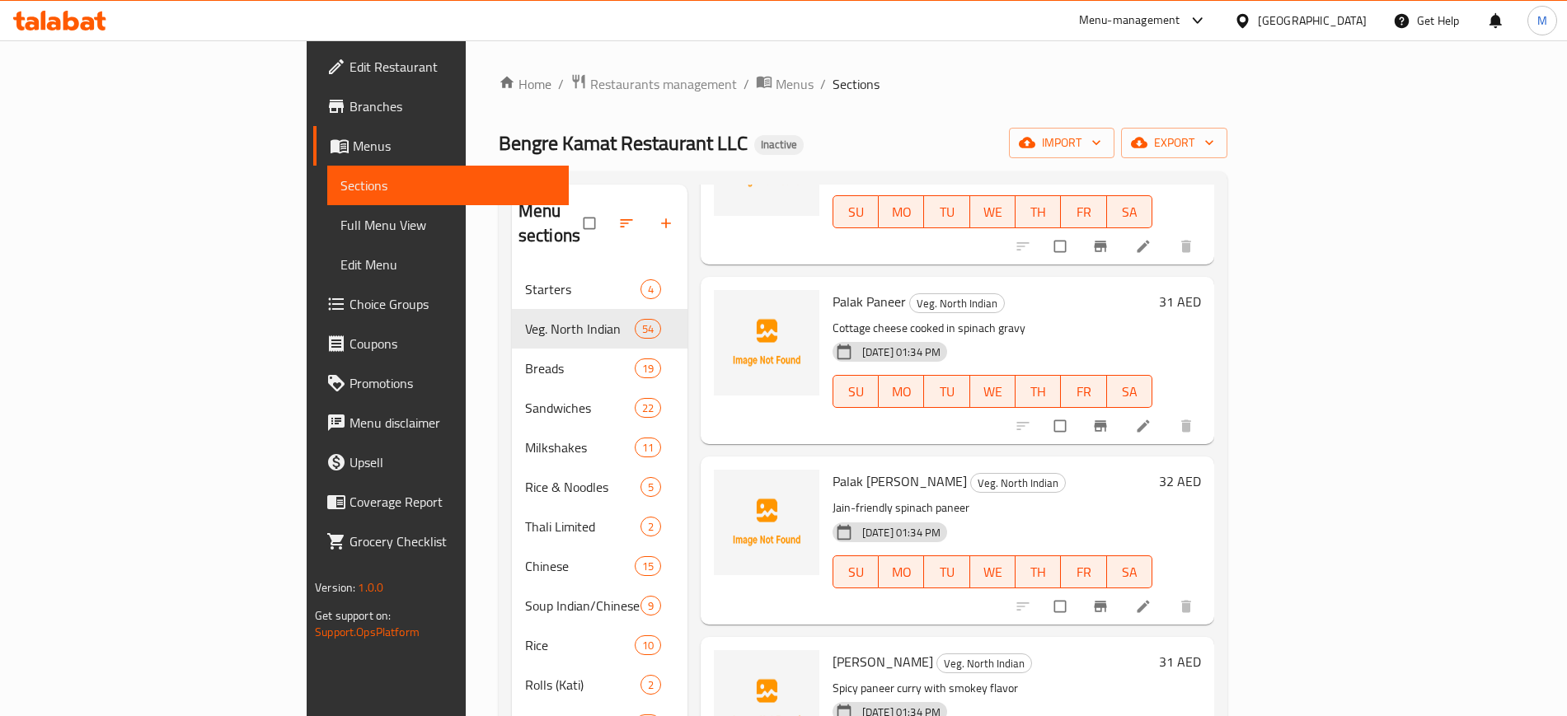
click at [701, 345] on div "Palak Paneer Veg. North Indian Cottage cheese cooked in spinach gravy 03-10-202…" at bounding box center [958, 360] width 514 height 167
click at [692, 156] on div "Bengre Kamat Restaurant LLC Inactive import export" at bounding box center [863, 143] width 729 height 30
click at [349, 57] on span "Edit Restaurant" at bounding box center [451, 67] width 205 height 20
